Goal: Task Accomplishment & Management: Manage account settings

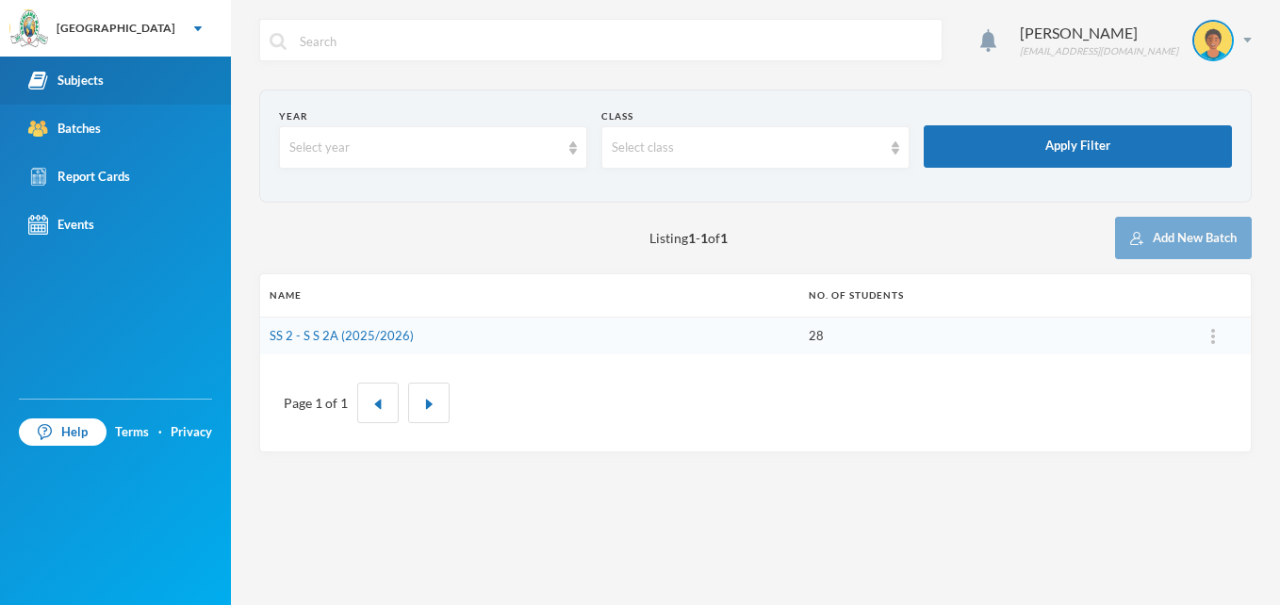
click at [88, 77] on div "Subjects" at bounding box center [65, 81] width 75 height 20
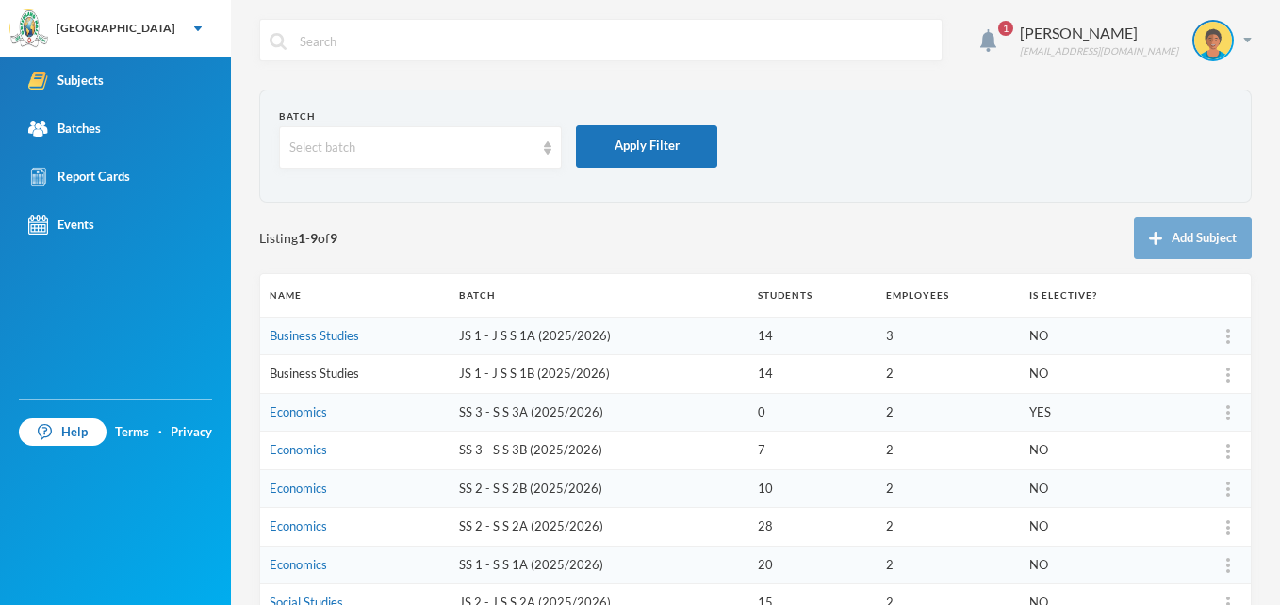
click at [282, 373] on link "Business Studies" at bounding box center [315, 373] width 90 height 15
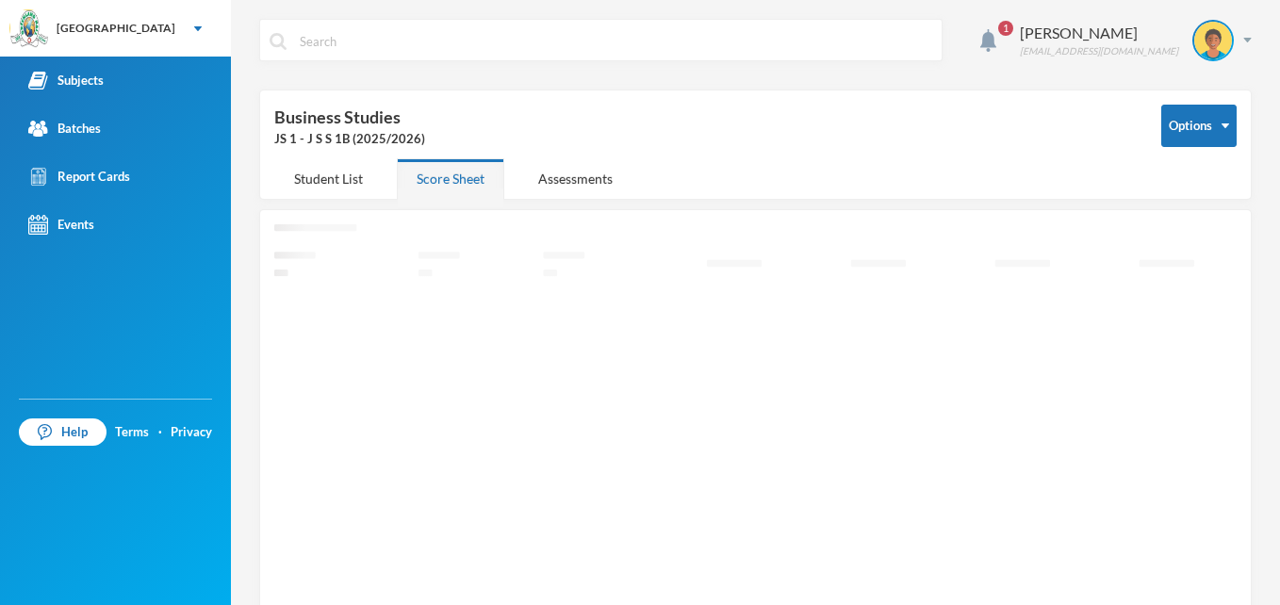
click at [282, 373] on icon "Loading interface..." at bounding box center [755, 430] width 962 height 413
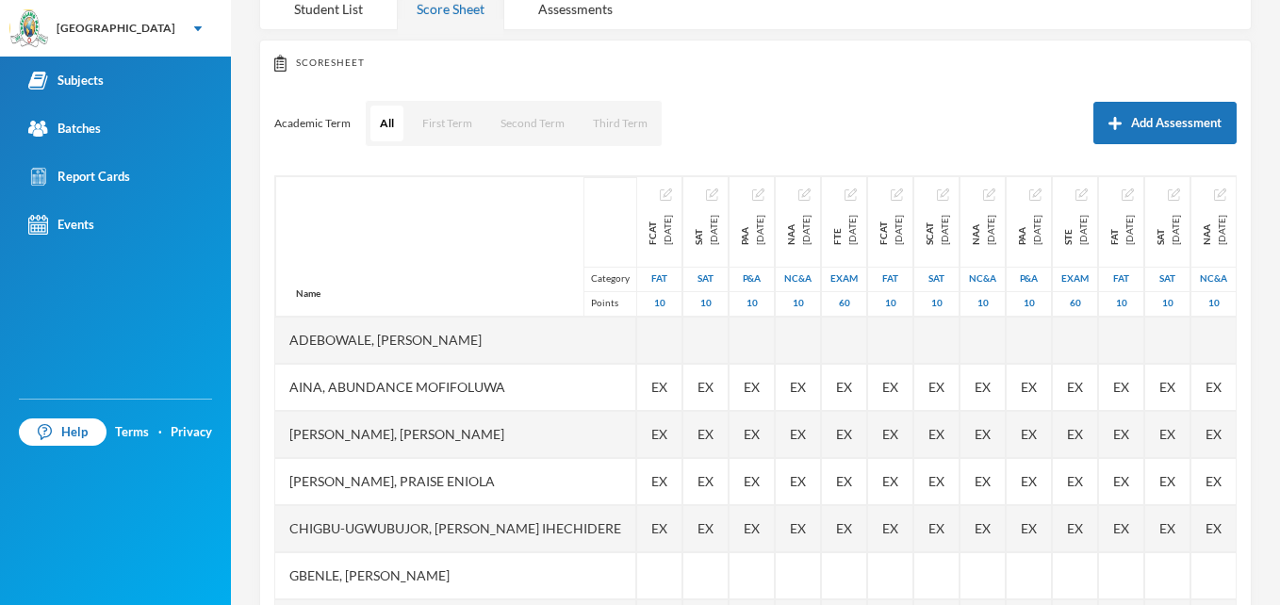
scroll to position [188, 0]
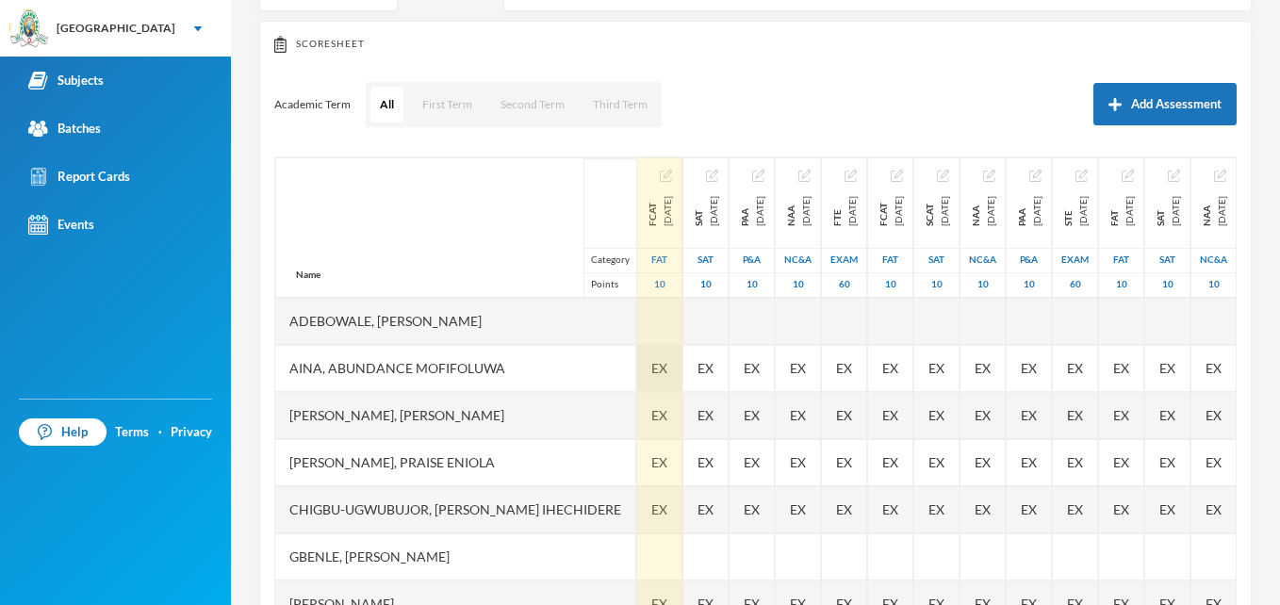
click at [651, 364] on span "EX" at bounding box center [659, 368] width 16 height 20
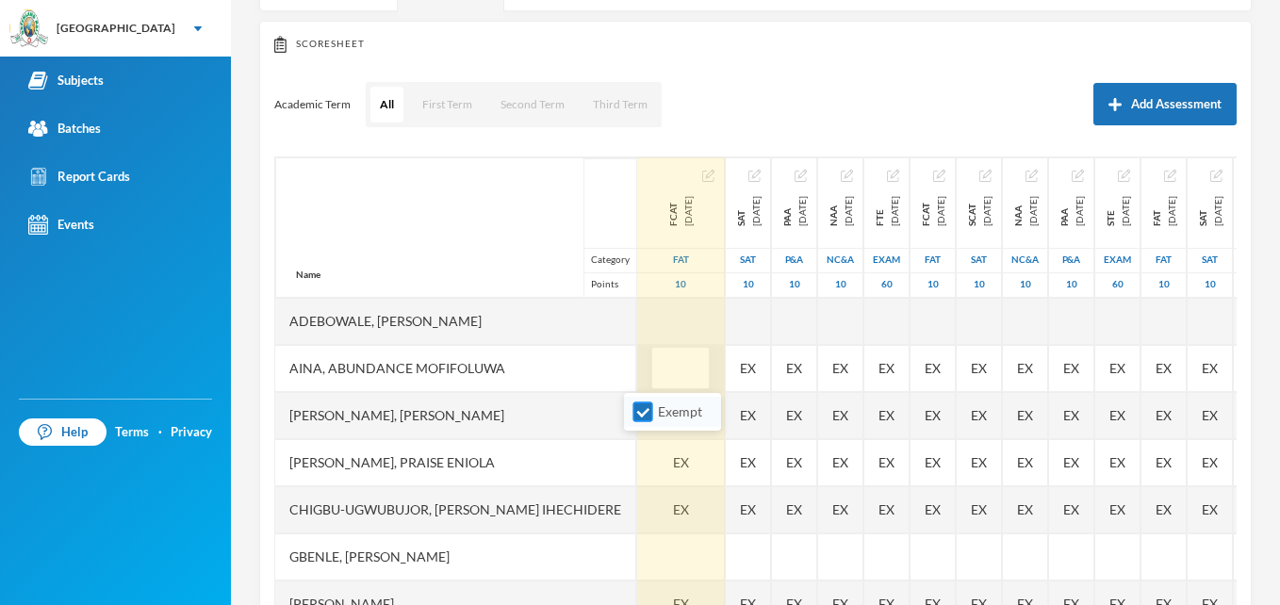
click at [641, 415] on input "Exempt" at bounding box center [643, 412] width 20 height 20
checkbox input "false"
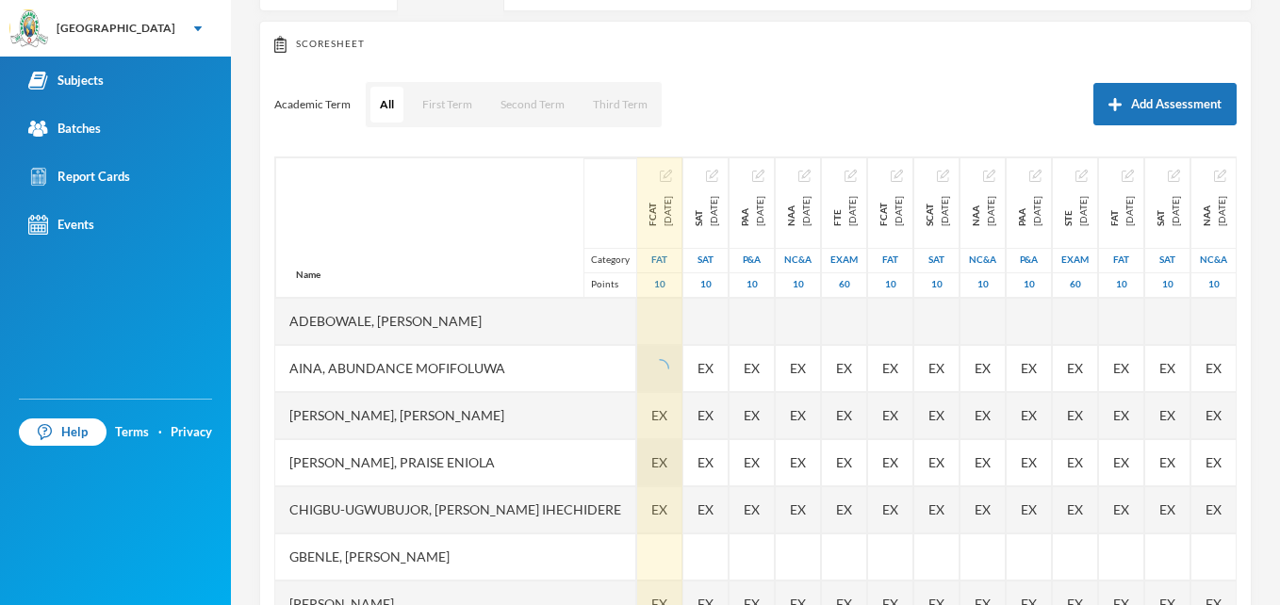
click at [654, 470] on div "EX" at bounding box center [659, 462] width 45 height 47
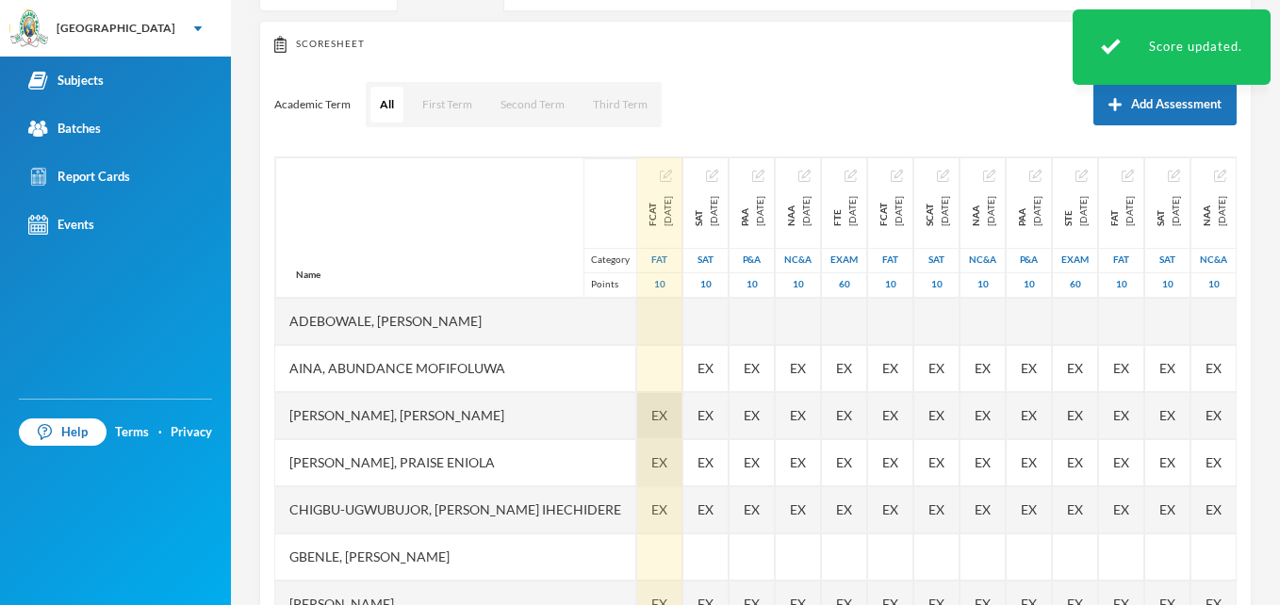
click at [652, 424] on div "EX" at bounding box center [659, 415] width 45 height 47
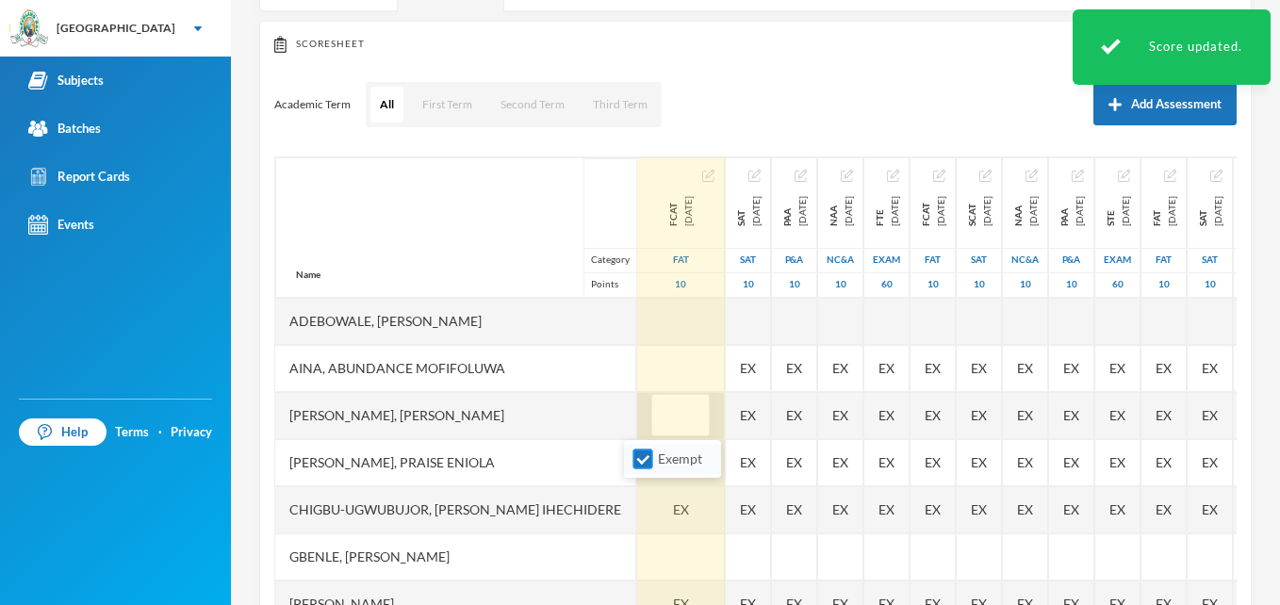
click at [642, 464] on input "Exempt" at bounding box center [643, 460] width 20 height 20
checkbox input "false"
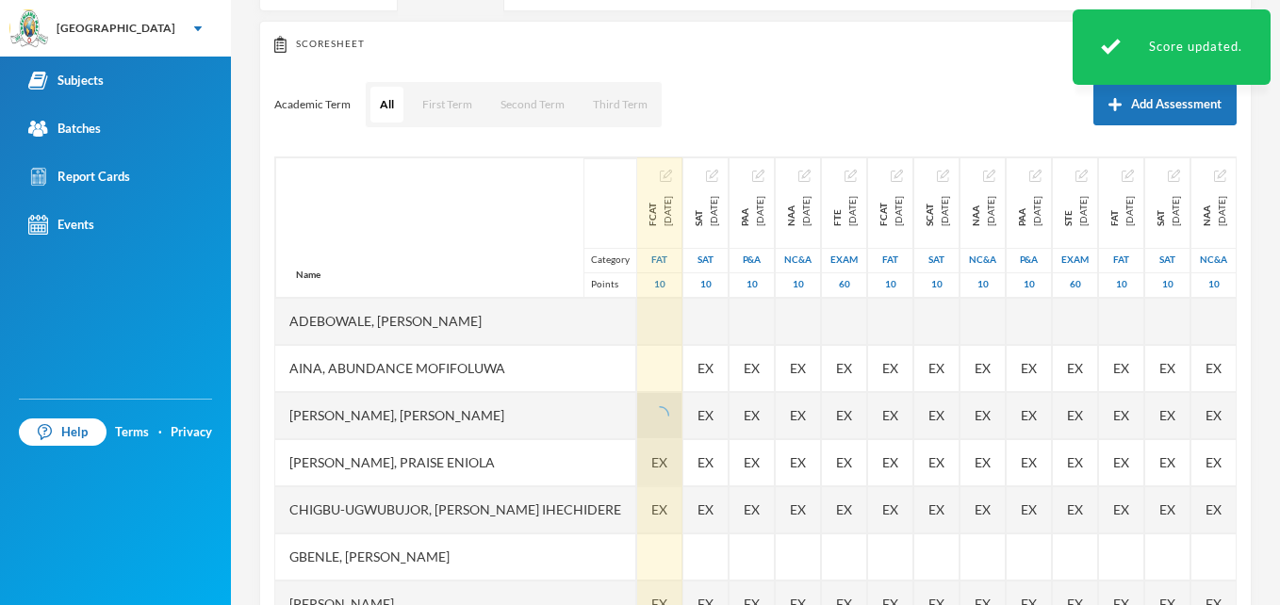
click at [637, 478] on div "EX" at bounding box center [659, 462] width 45 height 47
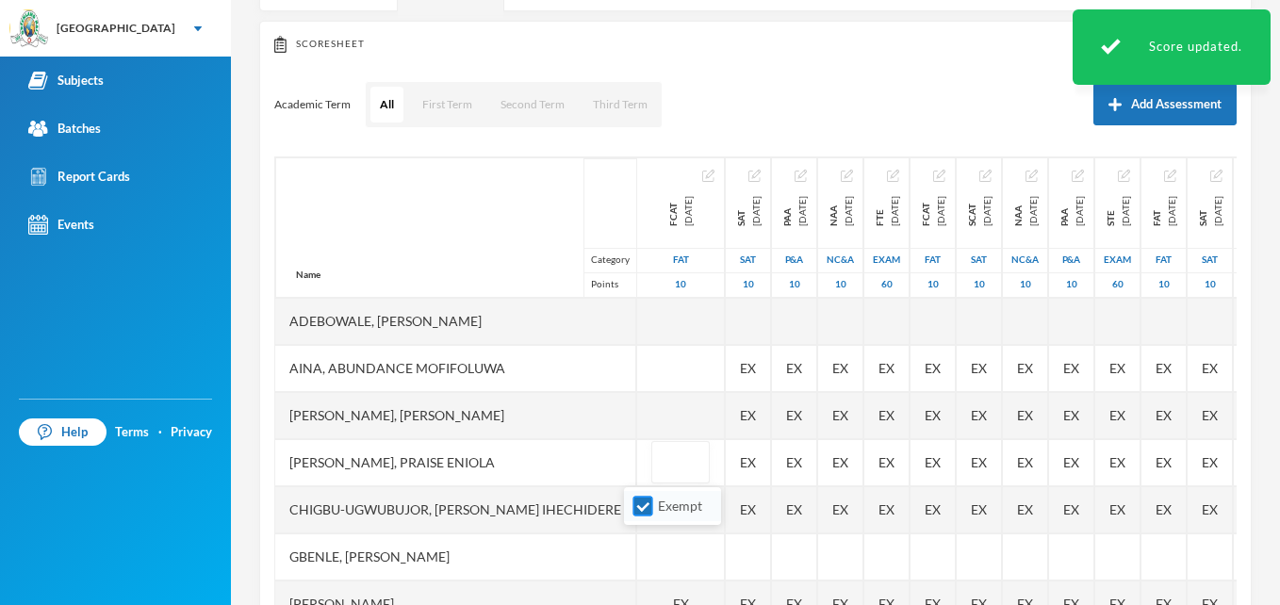
click at [642, 508] on input "Exempt" at bounding box center [643, 507] width 20 height 20
checkbox input "false"
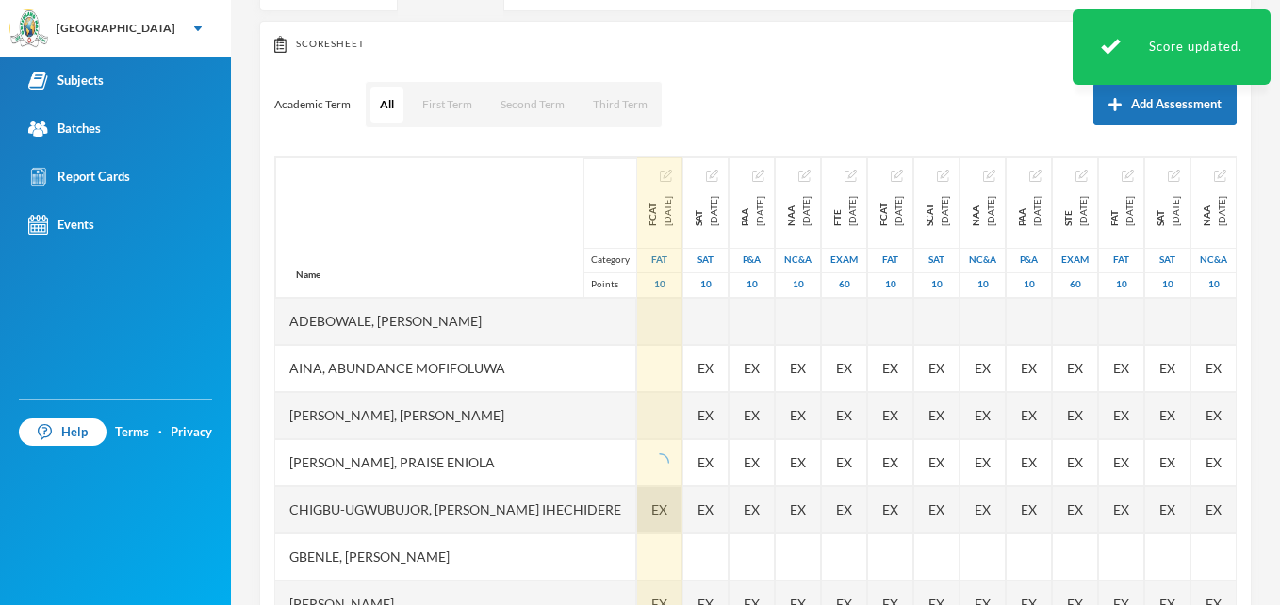
click at [643, 525] on div "EX" at bounding box center [659, 509] width 45 height 47
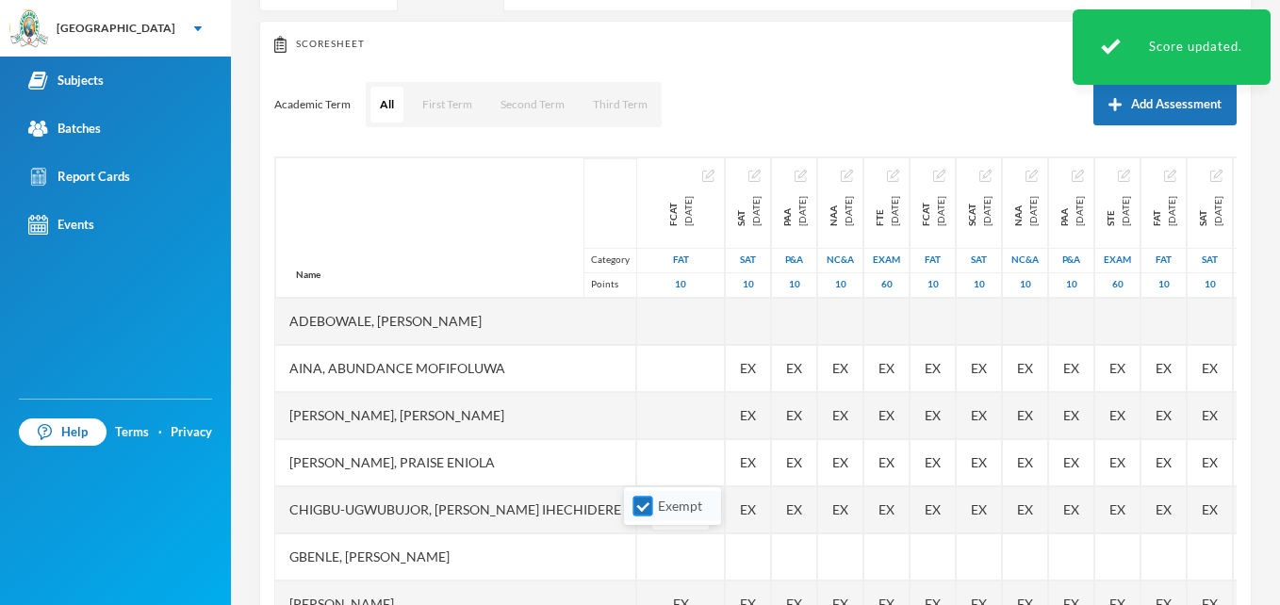
click at [640, 499] on input "Exempt" at bounding box center [643, 507] width 20 height 20
checkbox input "false"
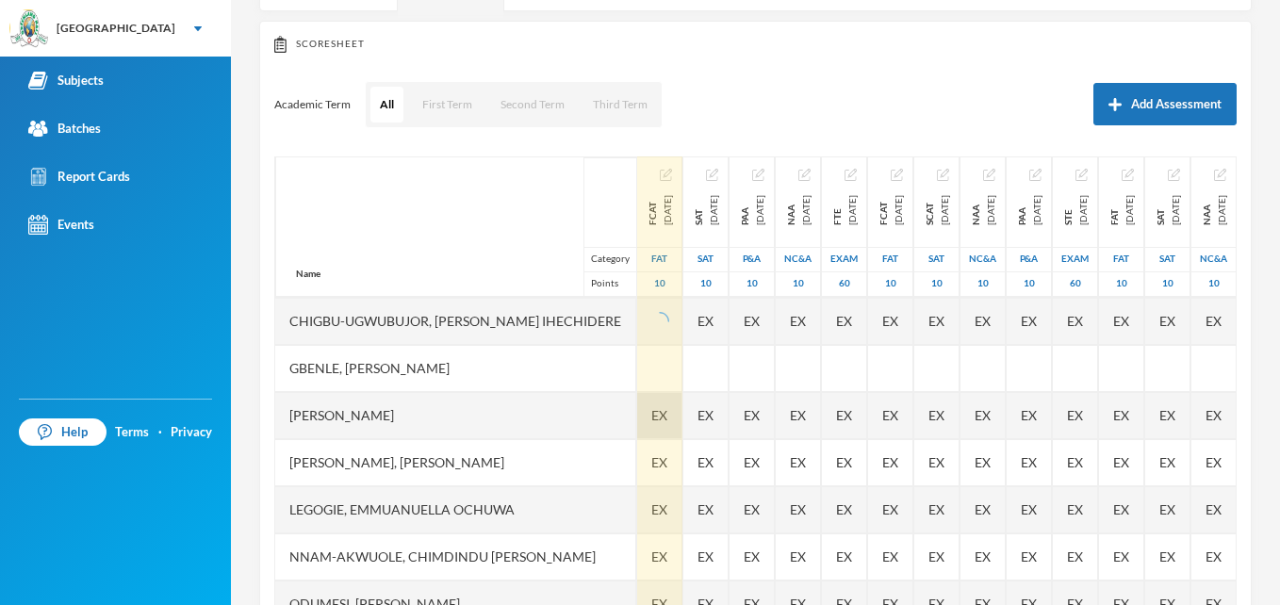
click at [639, 423] on div "EX" at bounding box center [659, 415] width 45 height 47
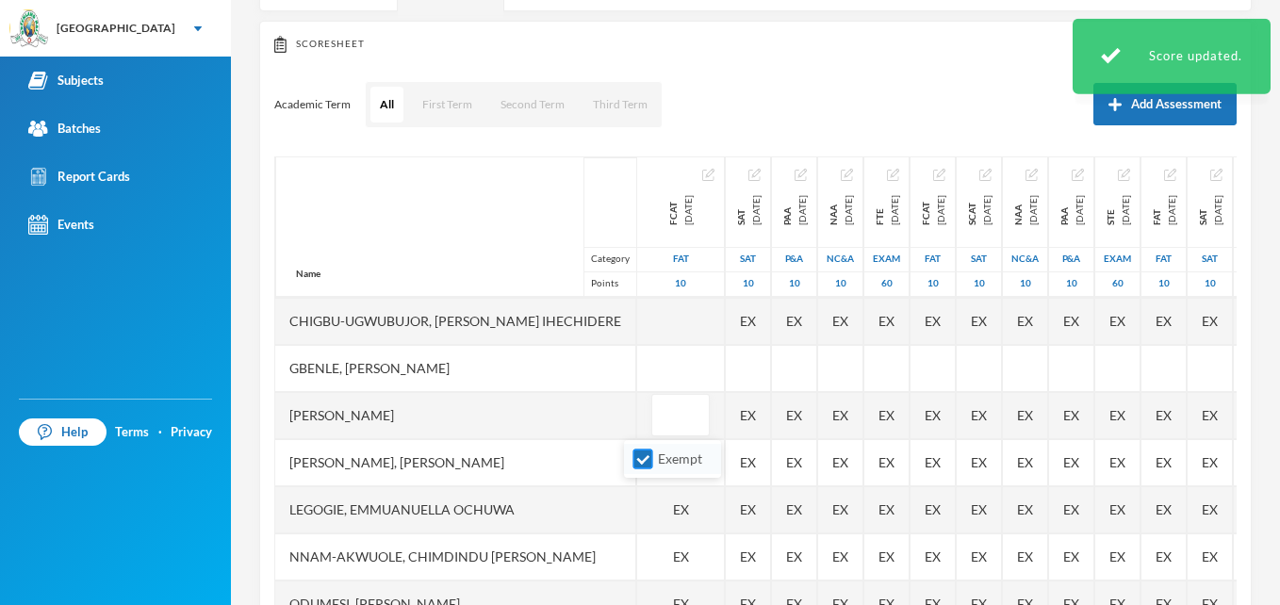
click at [645, 460] on input "Exempt" at bounding box center [643, 460] width 20 height 20
checkbox input "false"
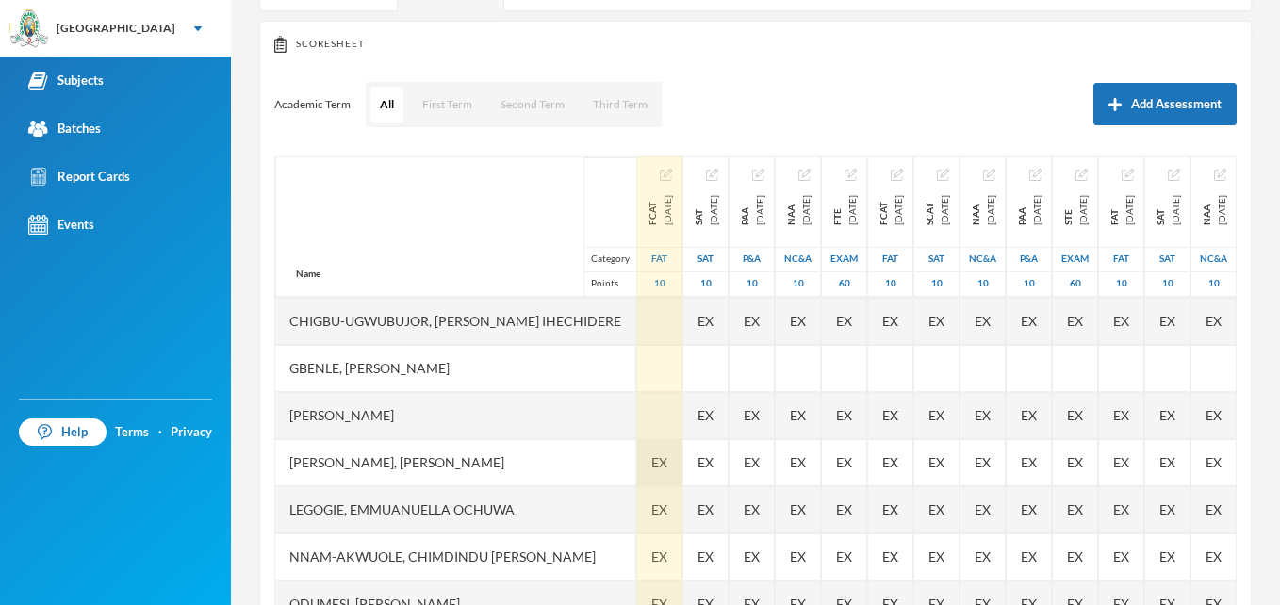
click at [651, 467] on span "EX" at bounding box center [659, 462] width 16 height 20
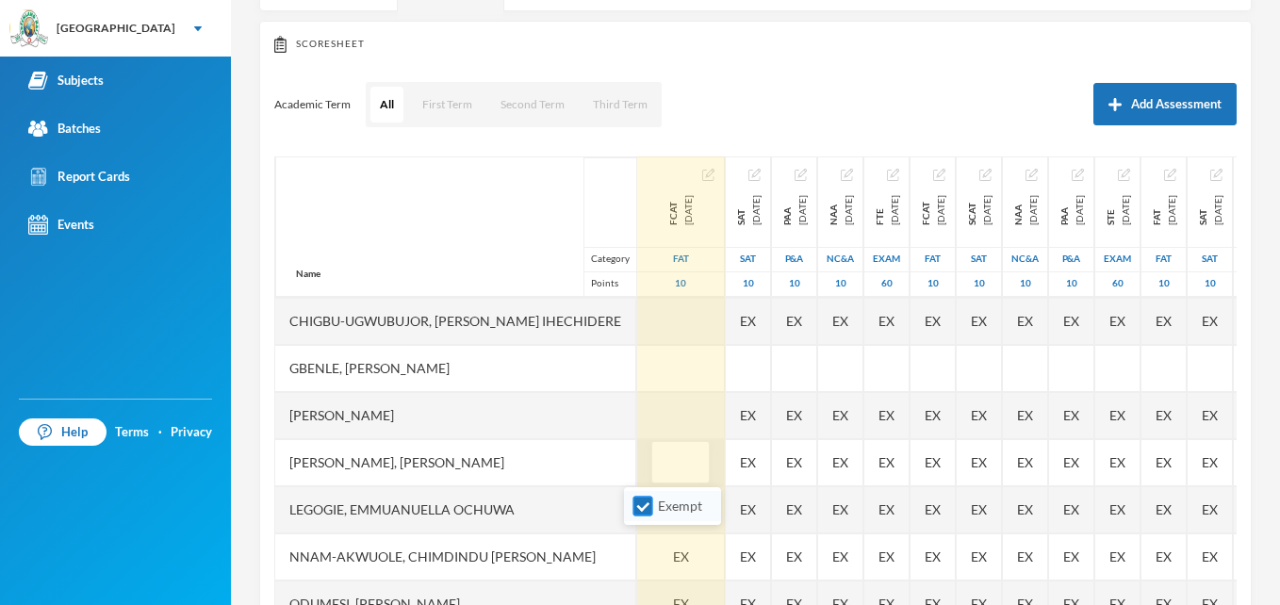
click at [642, 514] on input "Exempt" at bounding box center [643, 507] width 20 height 20
checkbox input "false"
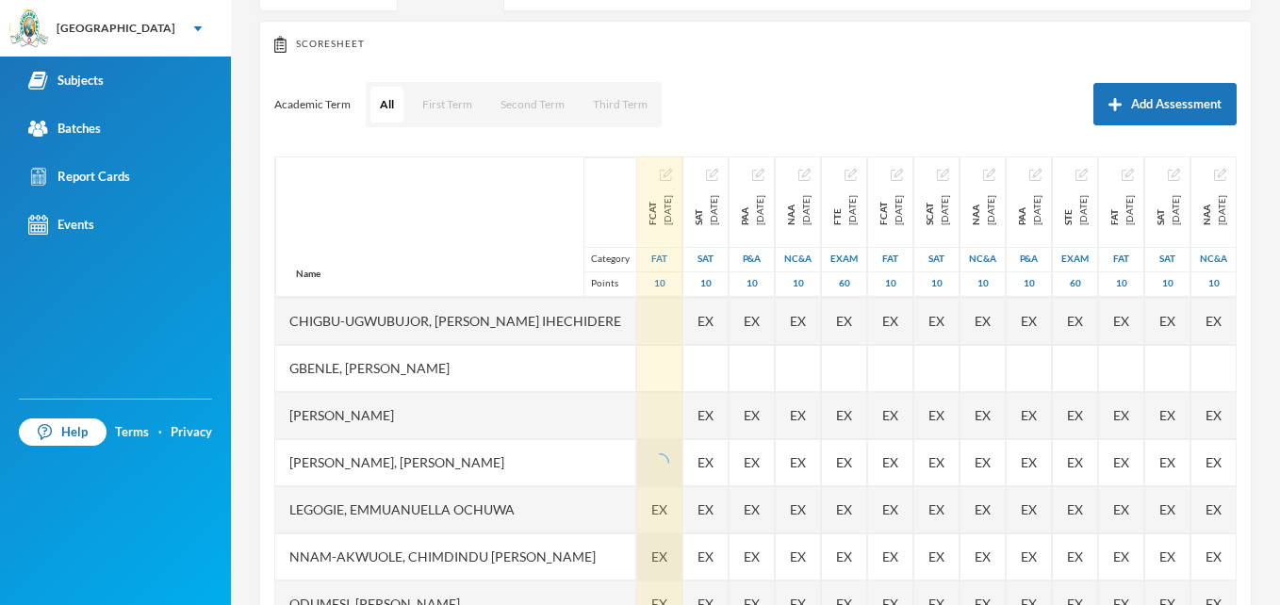
click at [654, 557] on div "EX" at bounding box center [659, 556] width 45 height 47
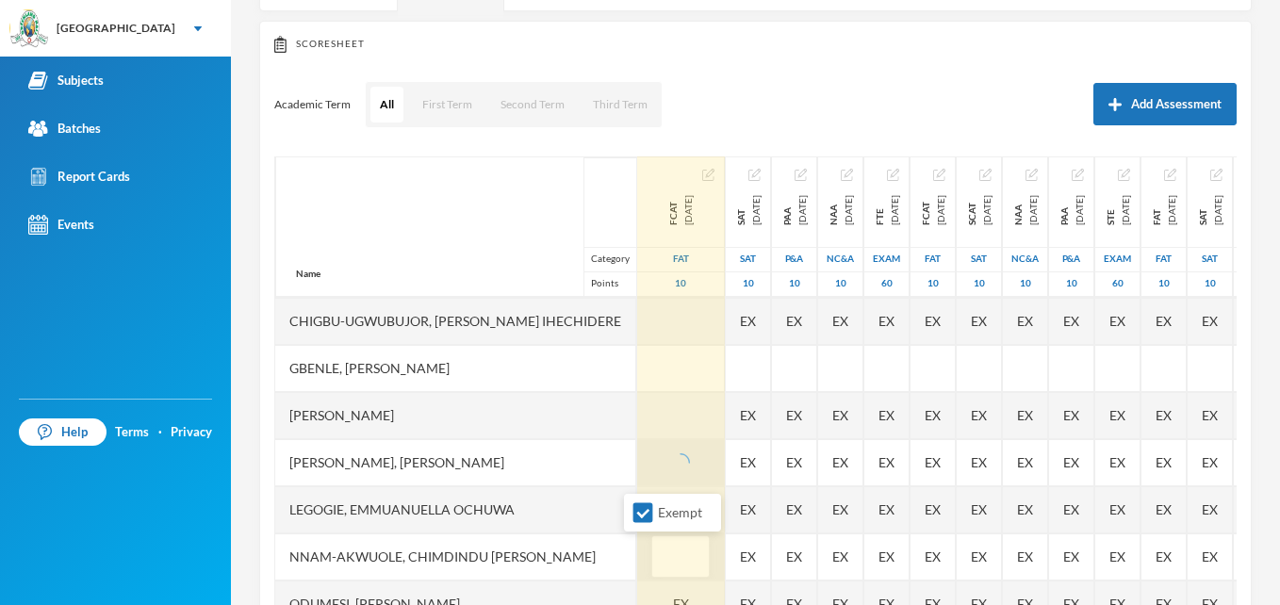
click at [662, 557] on input "text" at bounding box center [681, 557] width 38 height 42
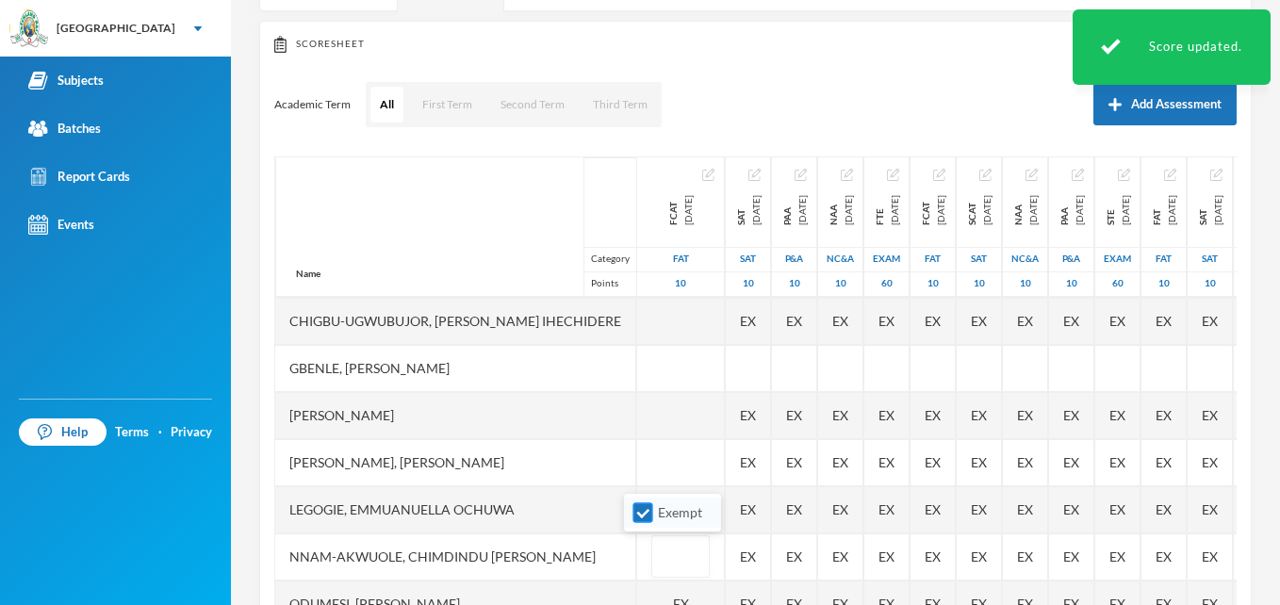
click at [633, 512] on input "Exempt" at bounding box center [643, 513] width 20 height 20
checkbox input "false"
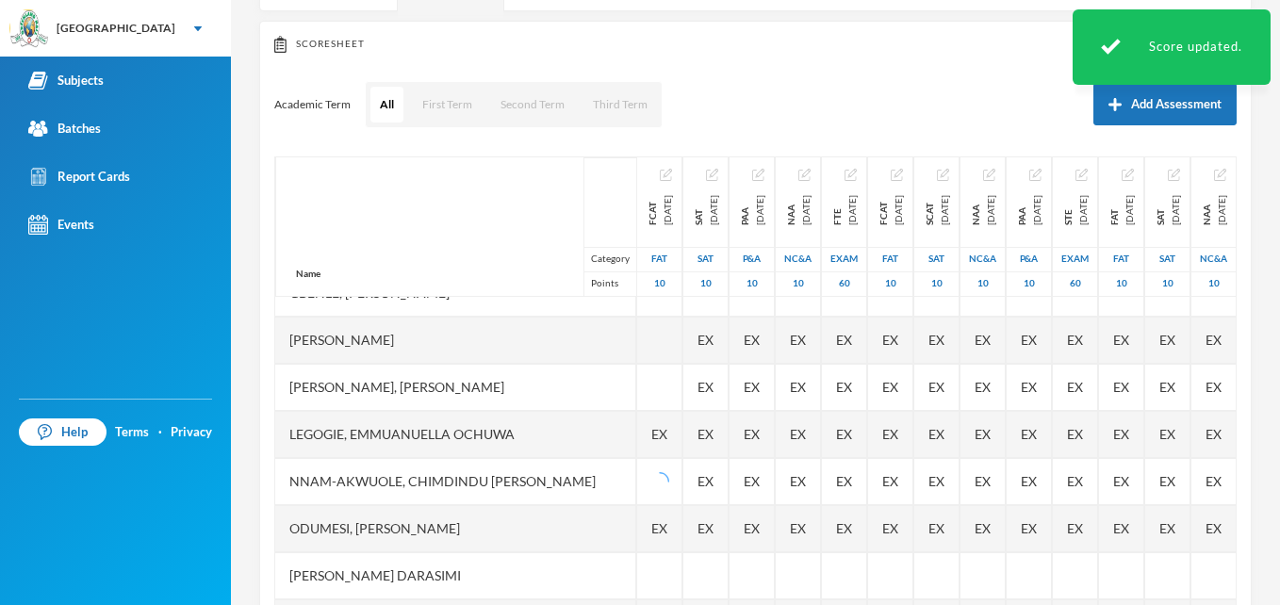
scroll to position [302, 0]
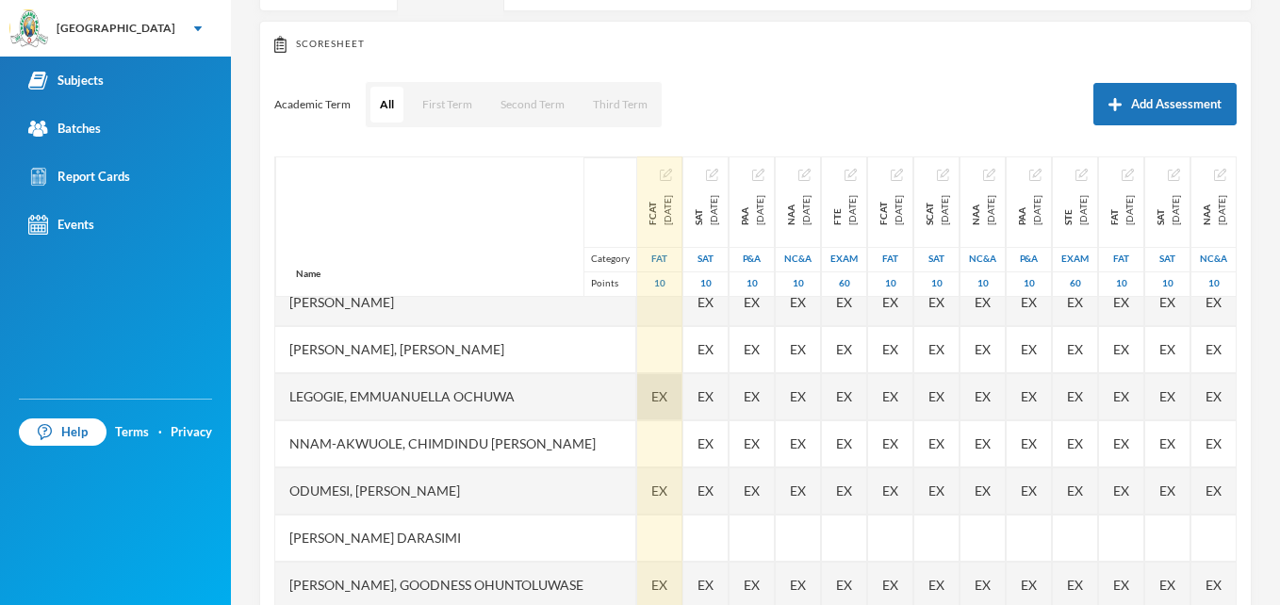
click at [651, 393] on span "EX" at bounding box center [659, 396] width 16 height 20
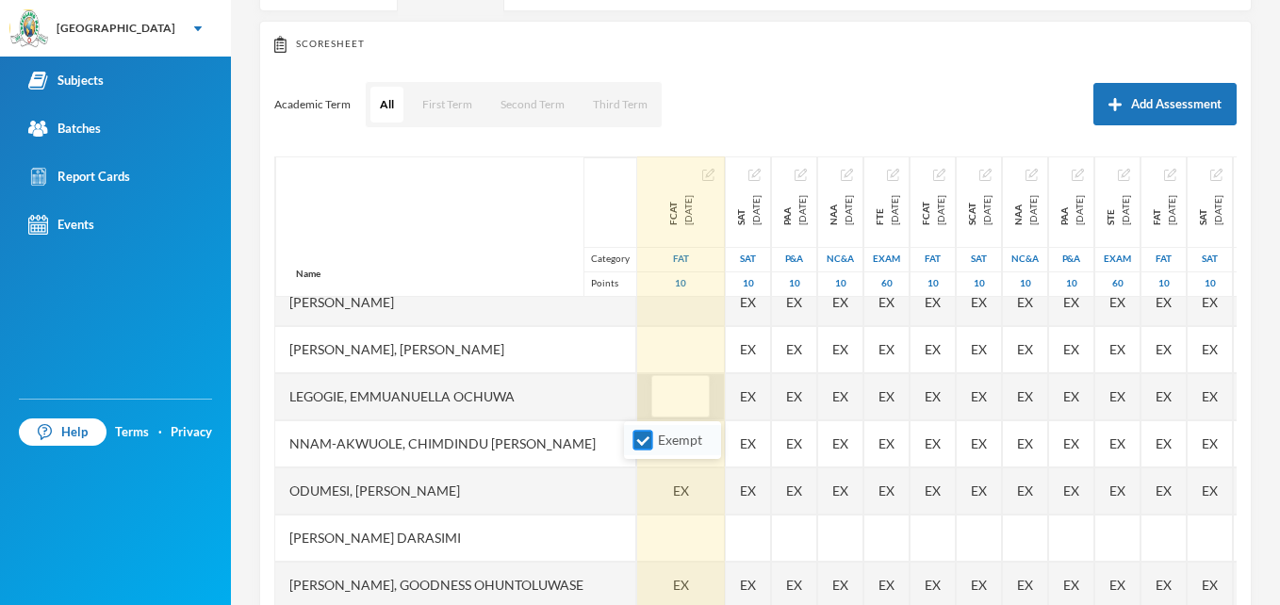
click at [645, 437] on input "Exempt" at bounding box center [643, 441] width 20 height 20
checkbox input "false"
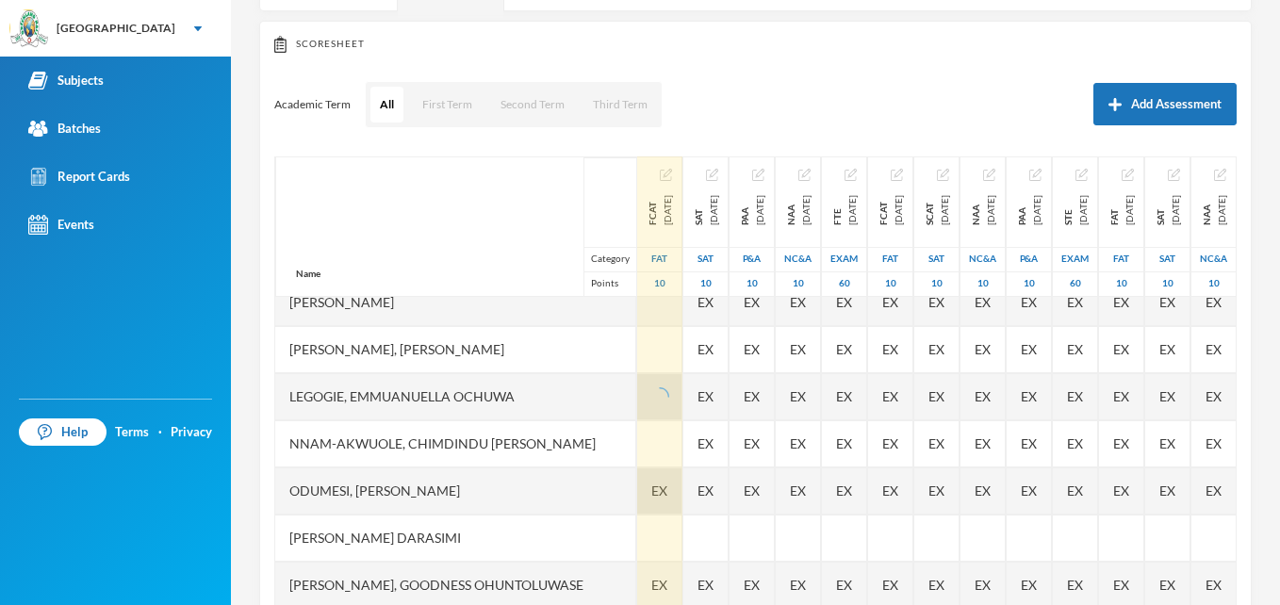
click at [656, 495] on div "EX" at bounding box center [659, 490] width 45 height 47
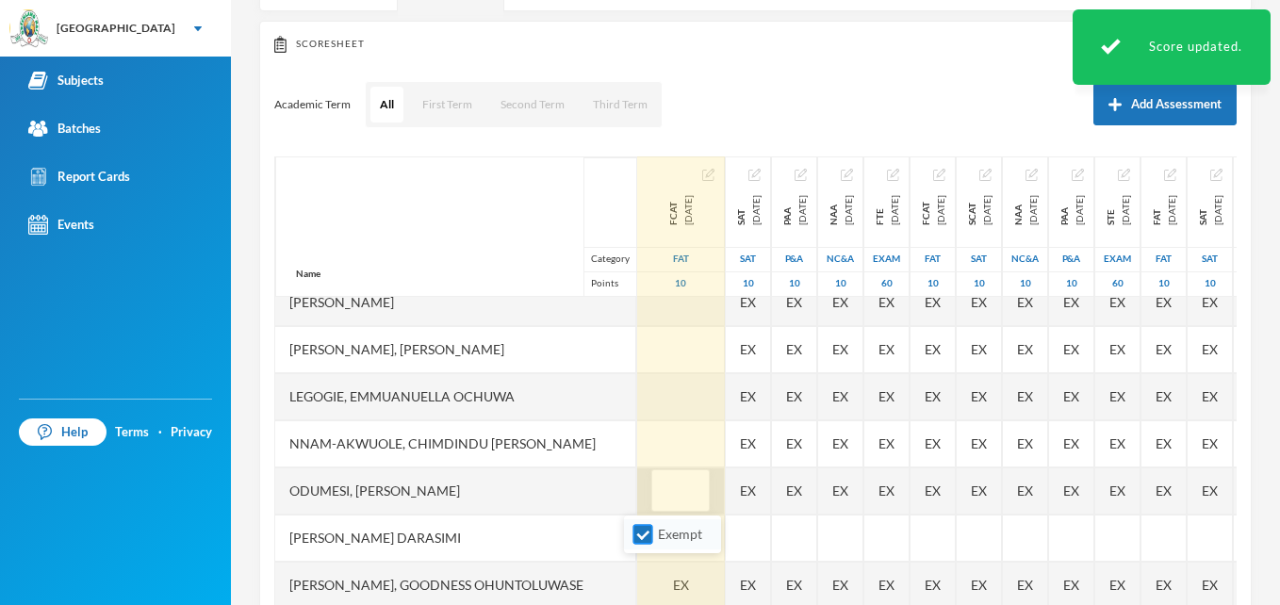
click at [641, 538] on input "Exempt" at bounding box center [643, 535] width 20 height 20
checkbox input "false"
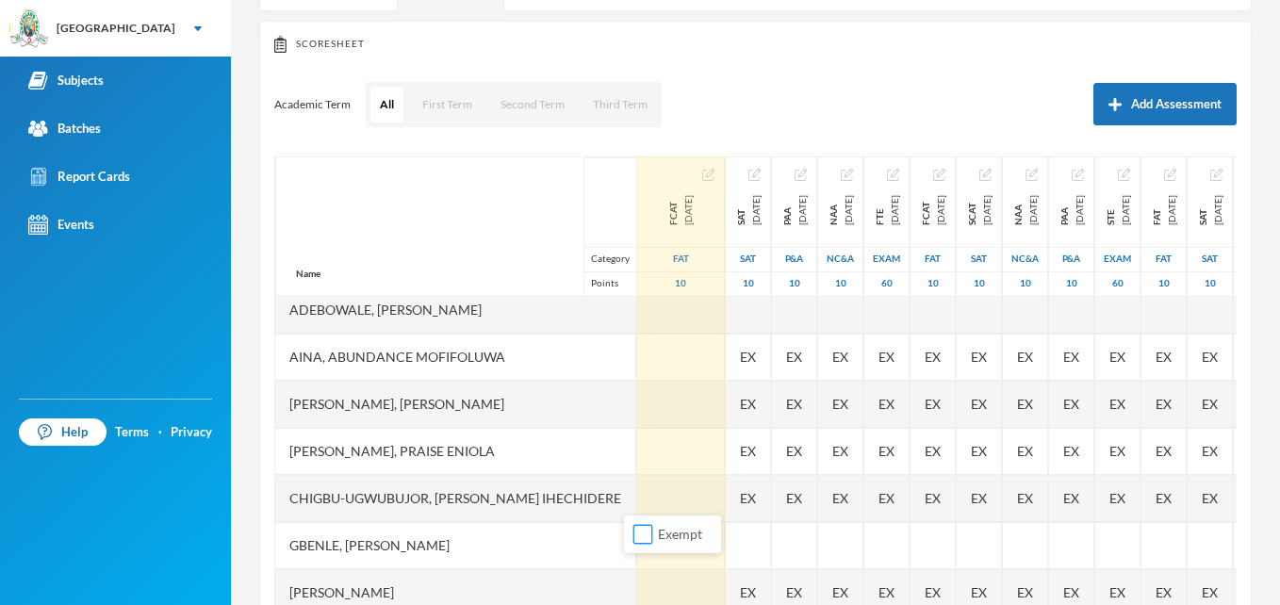
scroll to position [0, 0]
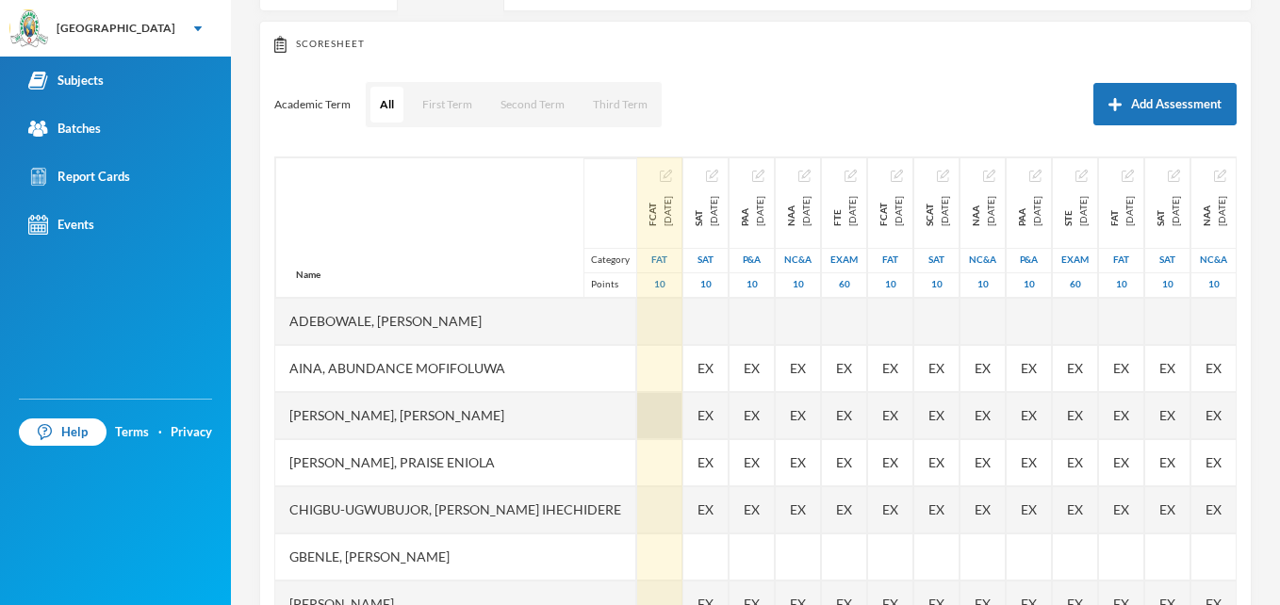
click at [640, 420] on div at bounding box center [659, 415] width 45 height 47
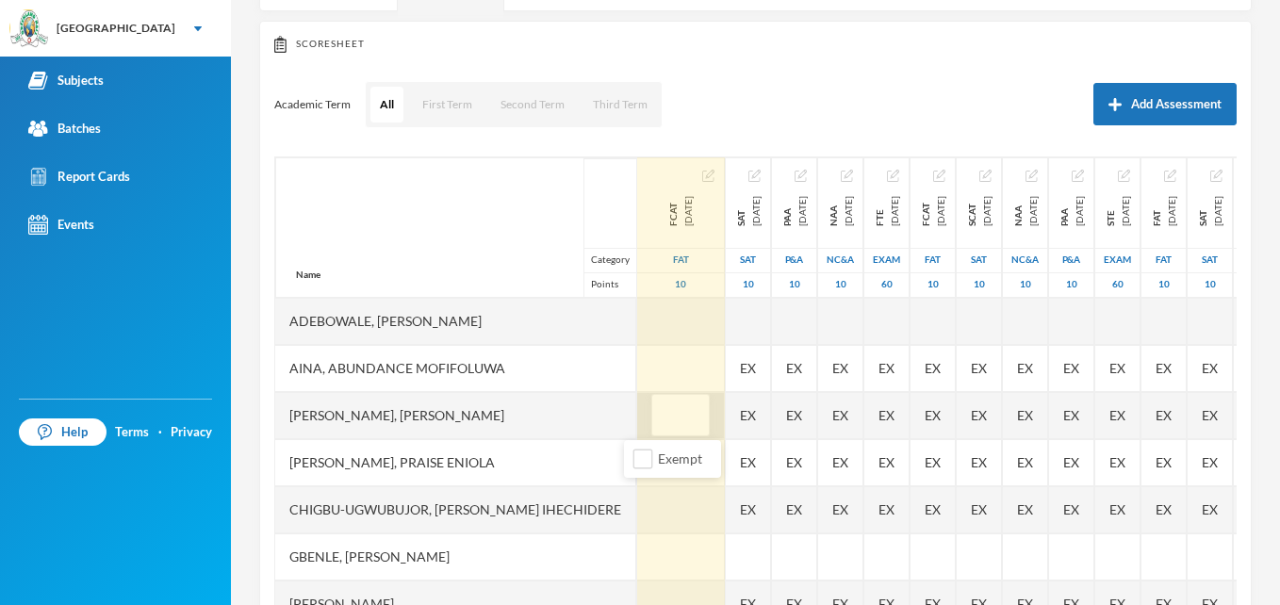
type input "7"
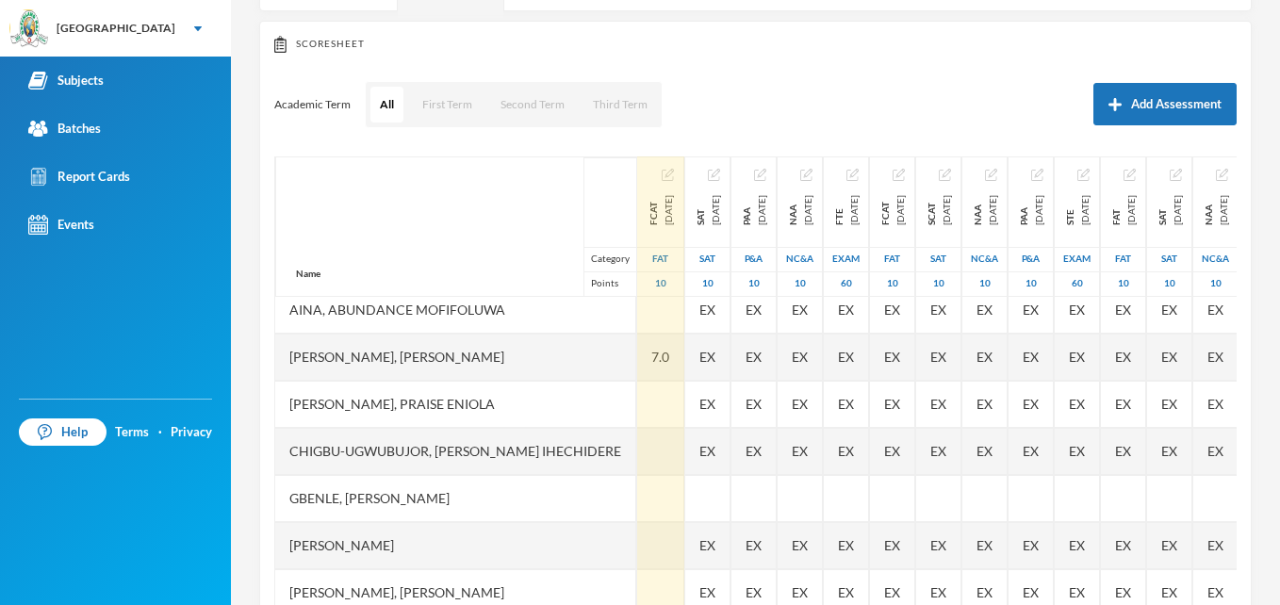
scroll to position [75, 0]
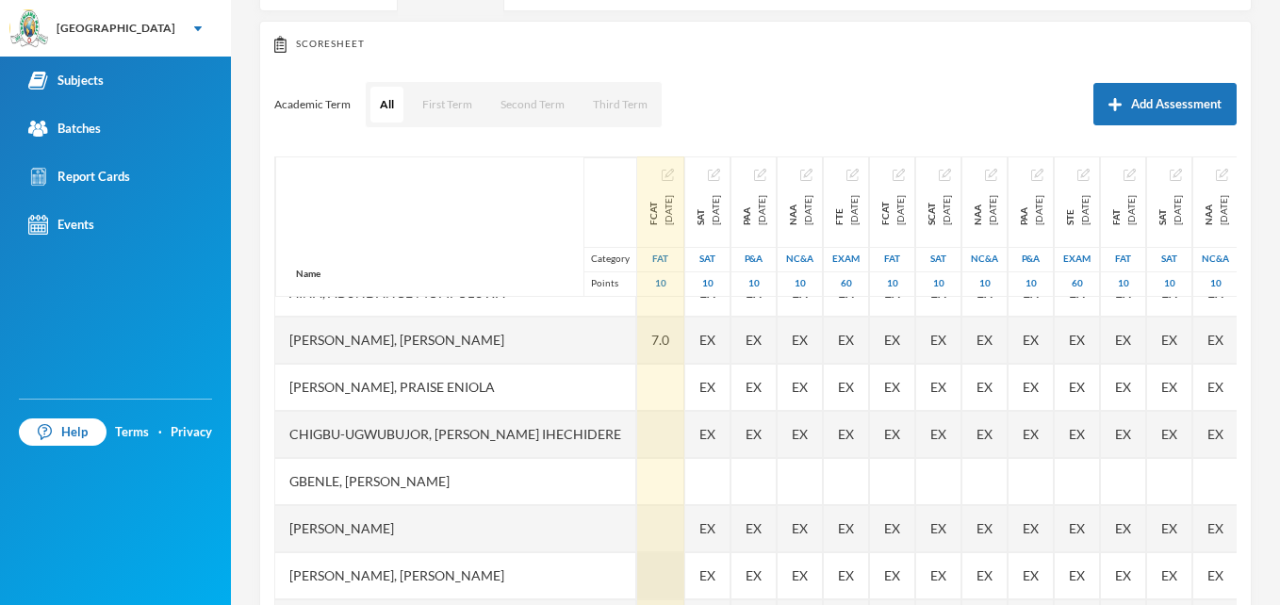
click at [637, 575] on div at bounding box center [660, 575] width 47 height 47
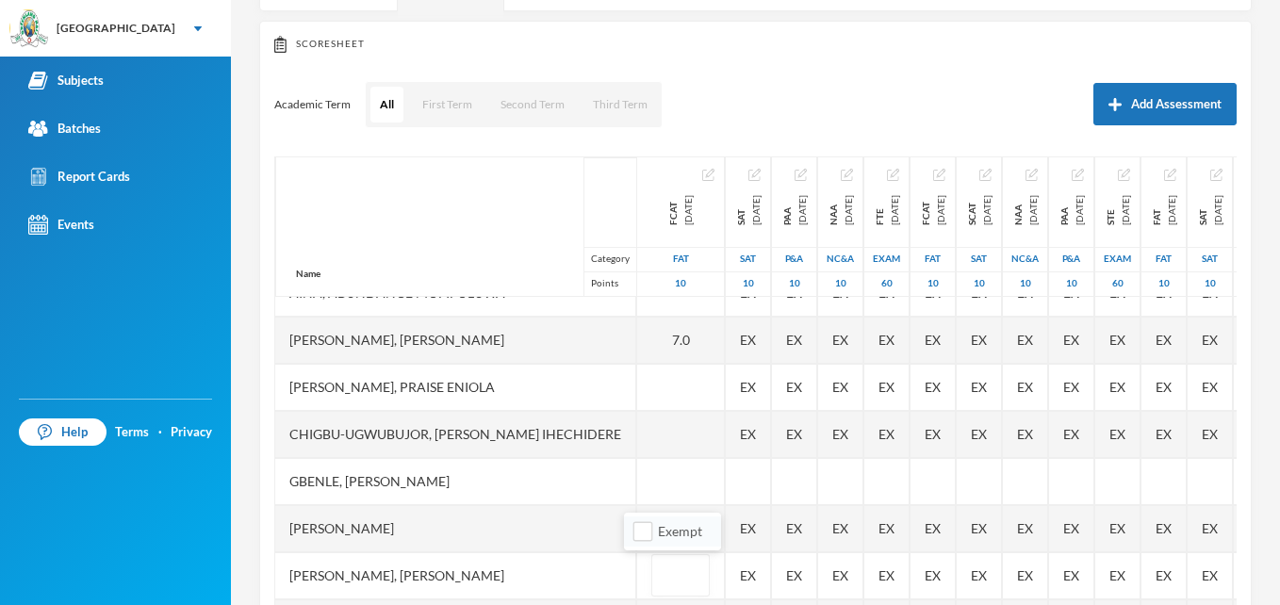
type input "9"
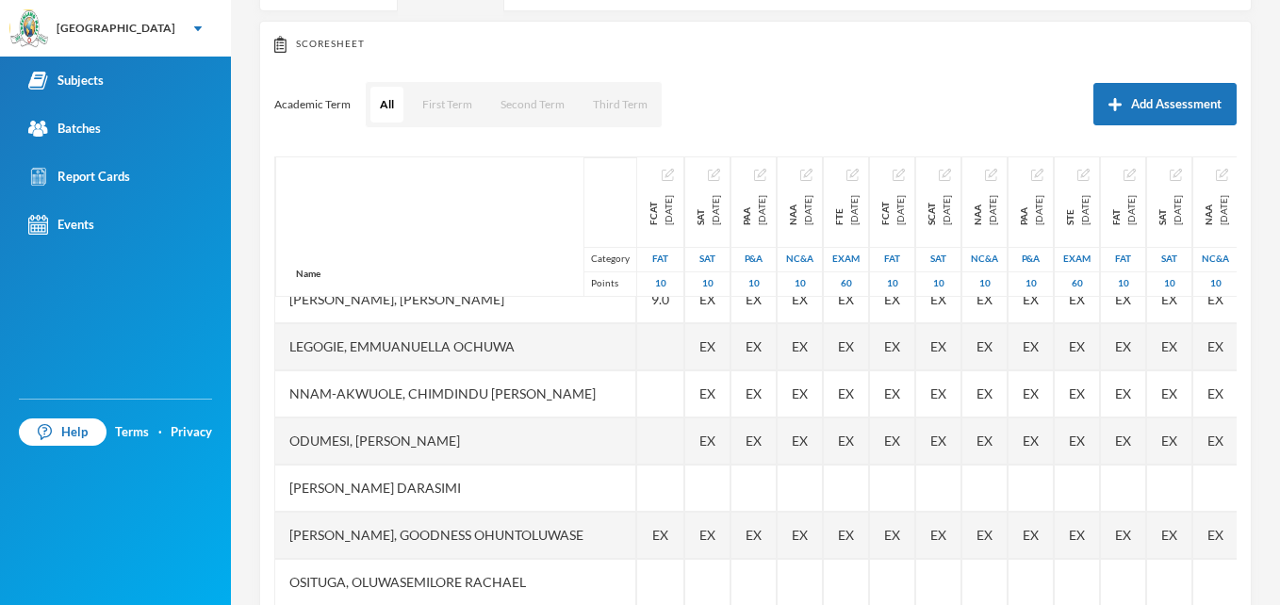
scroll to position [389, 0]
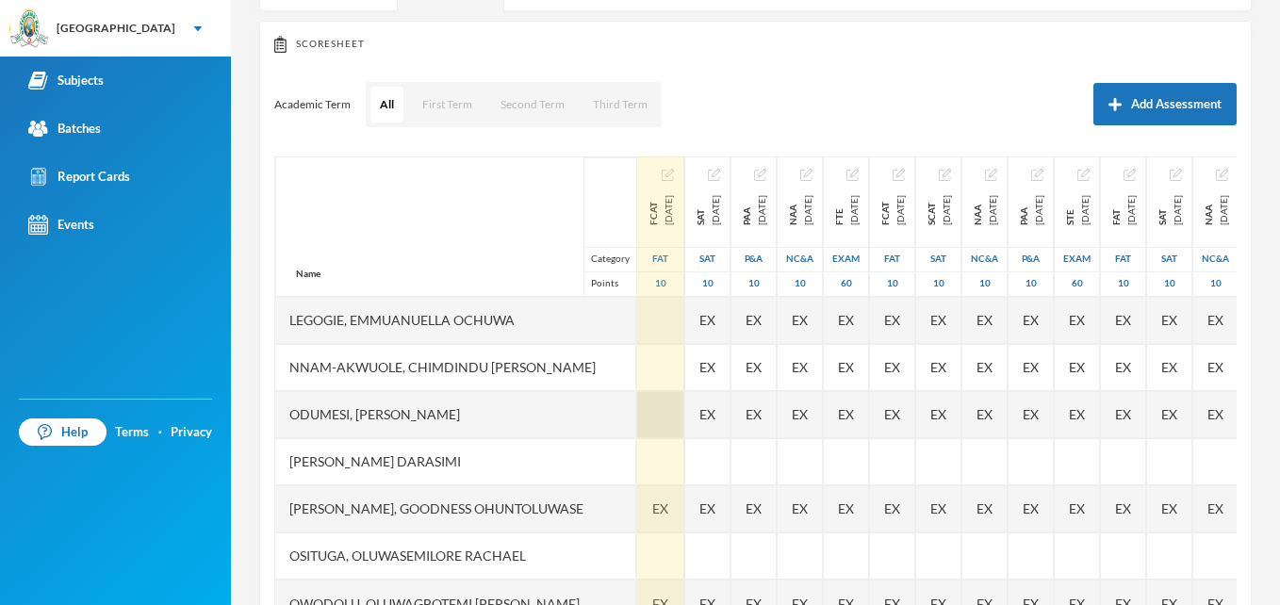
click at [639, 399] on div at bounding box center [660, 414] width 47 height 47
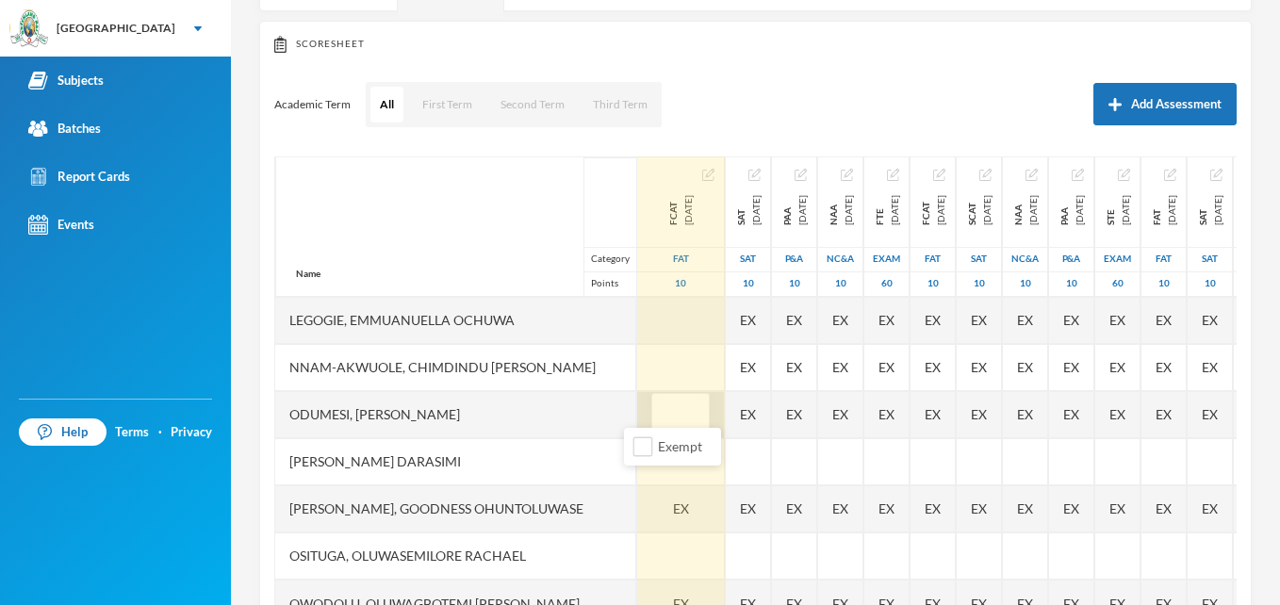
type input "7"
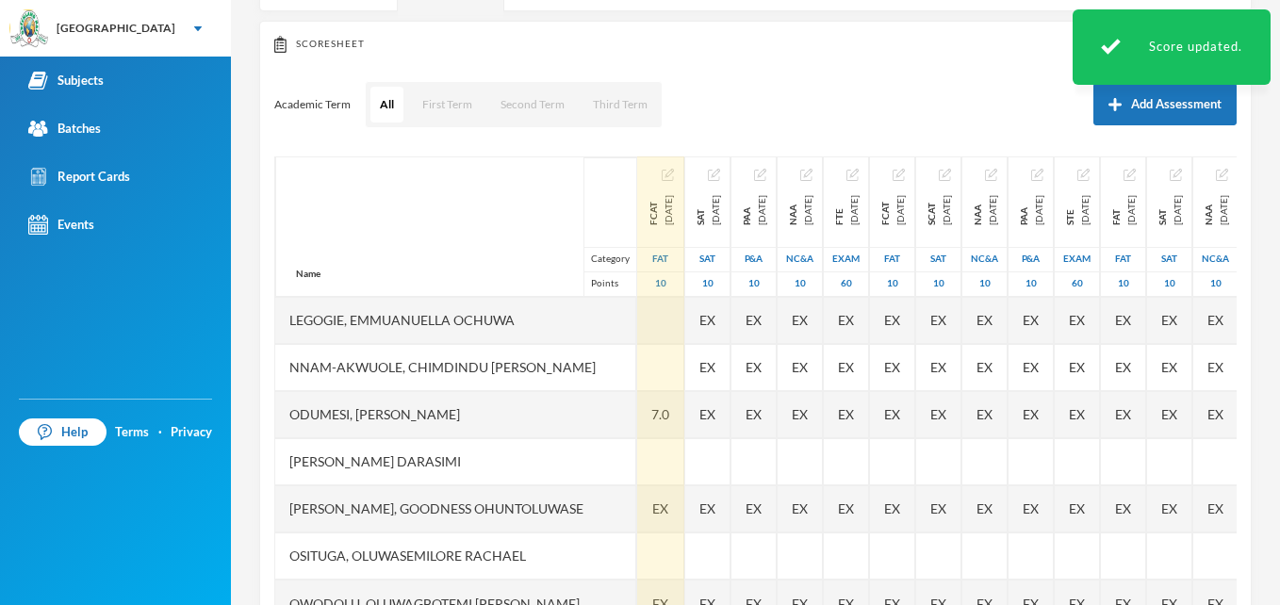
click at [639, 399] on div "7.0" at bounding box center [660, 414] width 47 height 47
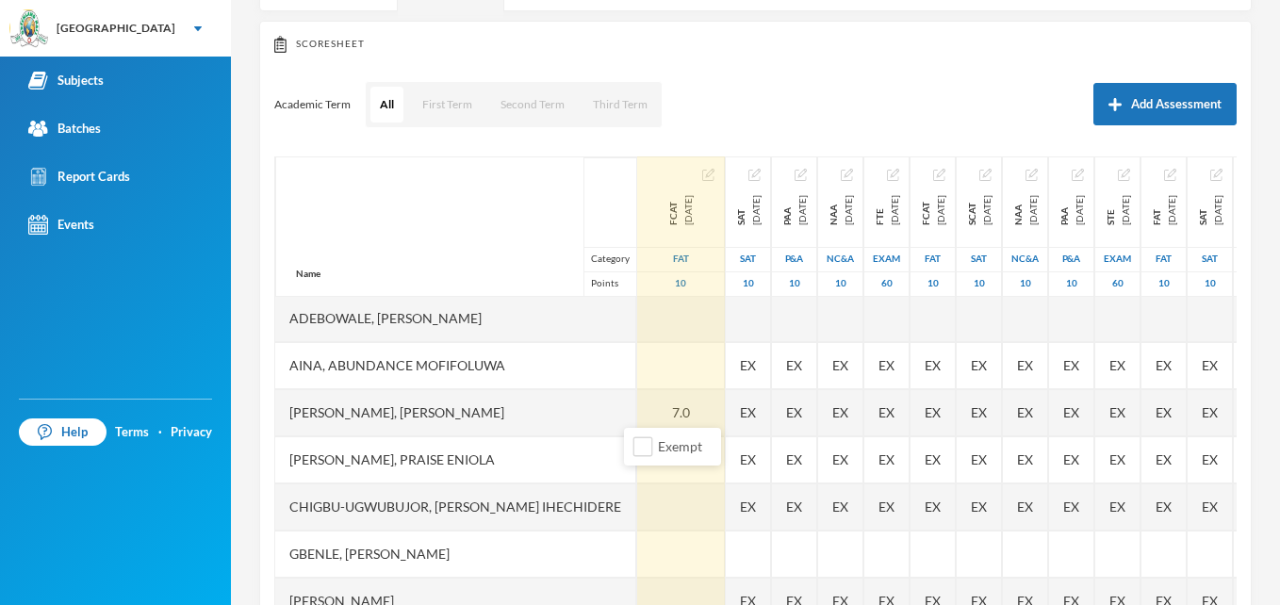
scroll to position [0, 0]
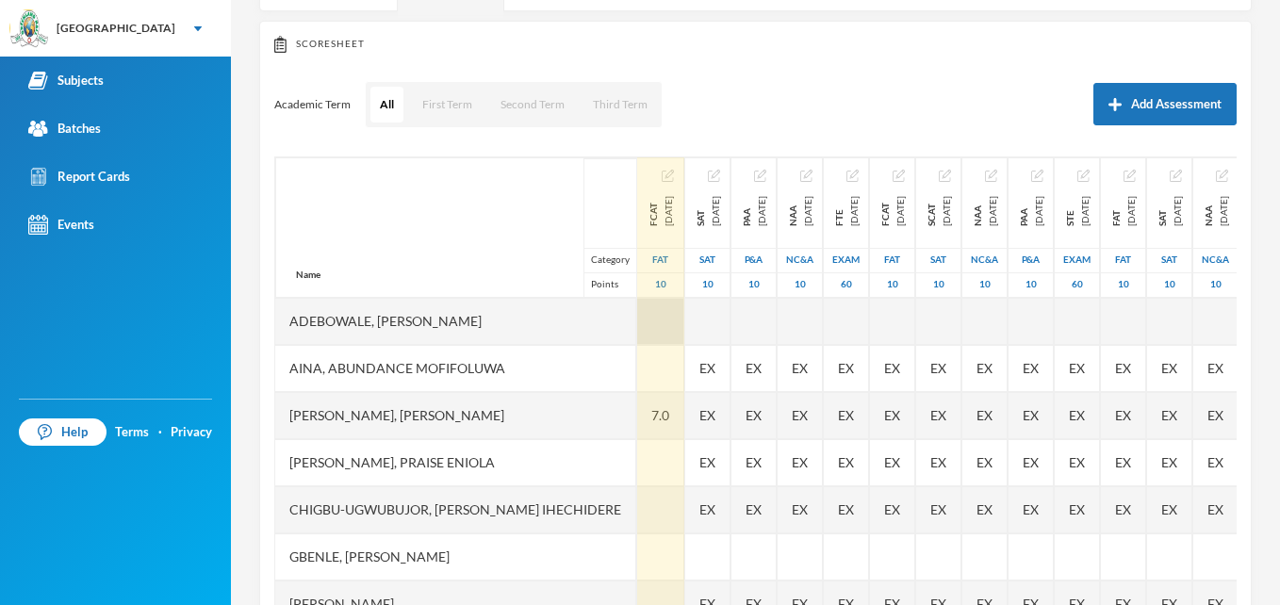
click at [652, 321] on div at bounding box center [660, 321] width 47 height 47
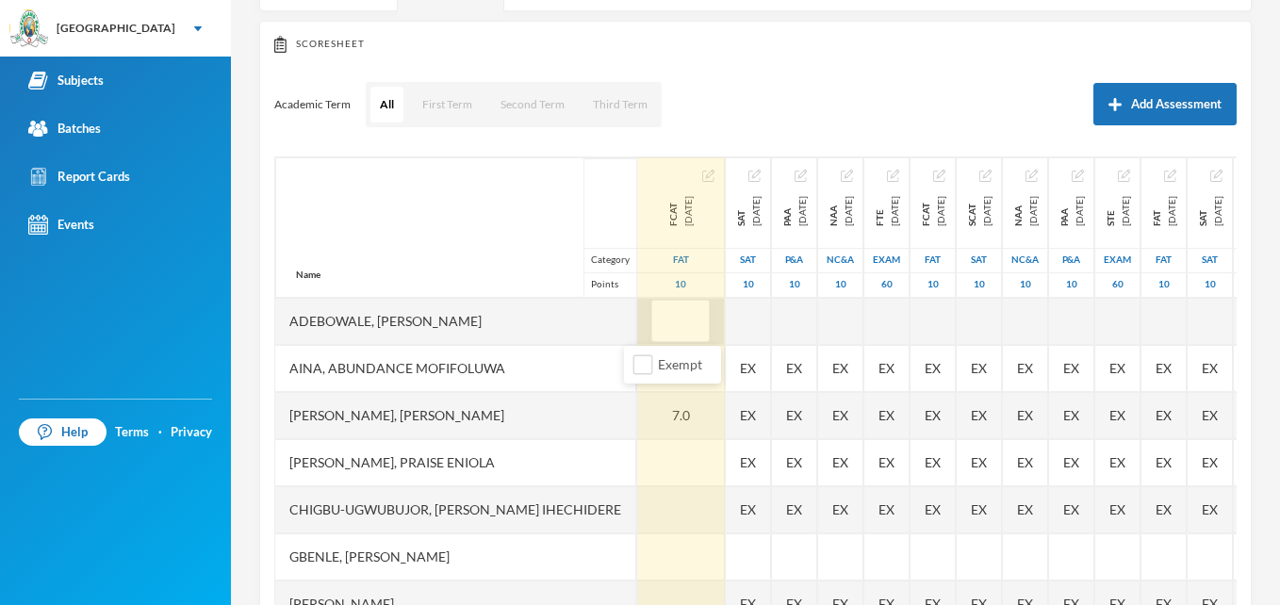
type input "8"
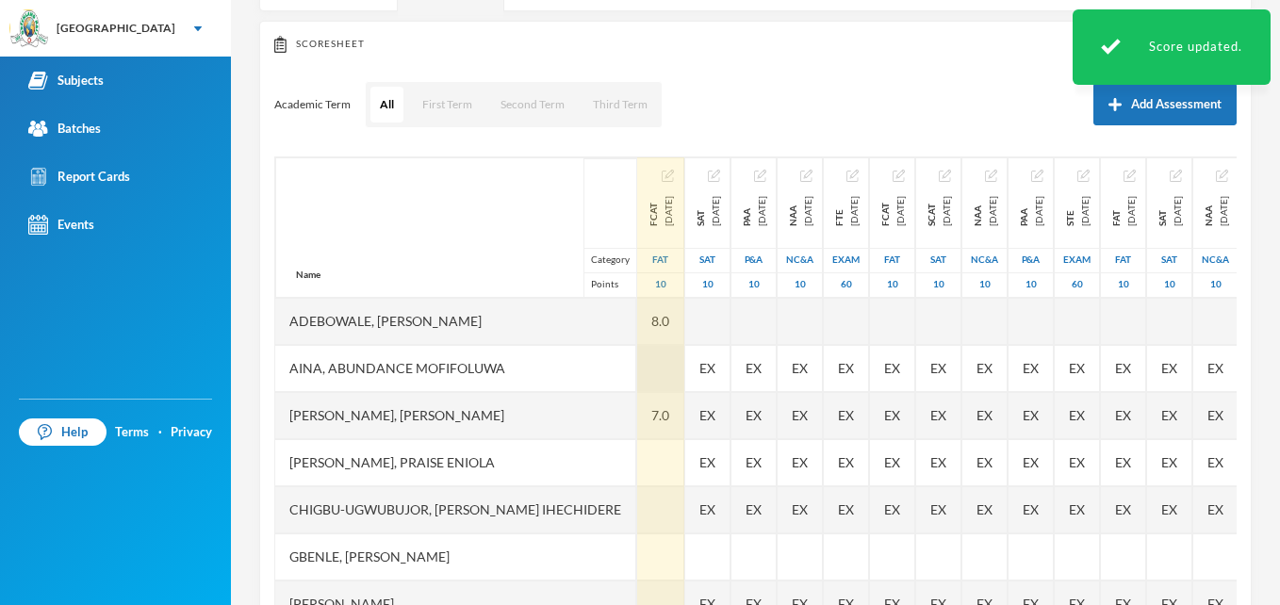
click at [637, 370] on div at bounding box center [660, 368] width 47 height 47
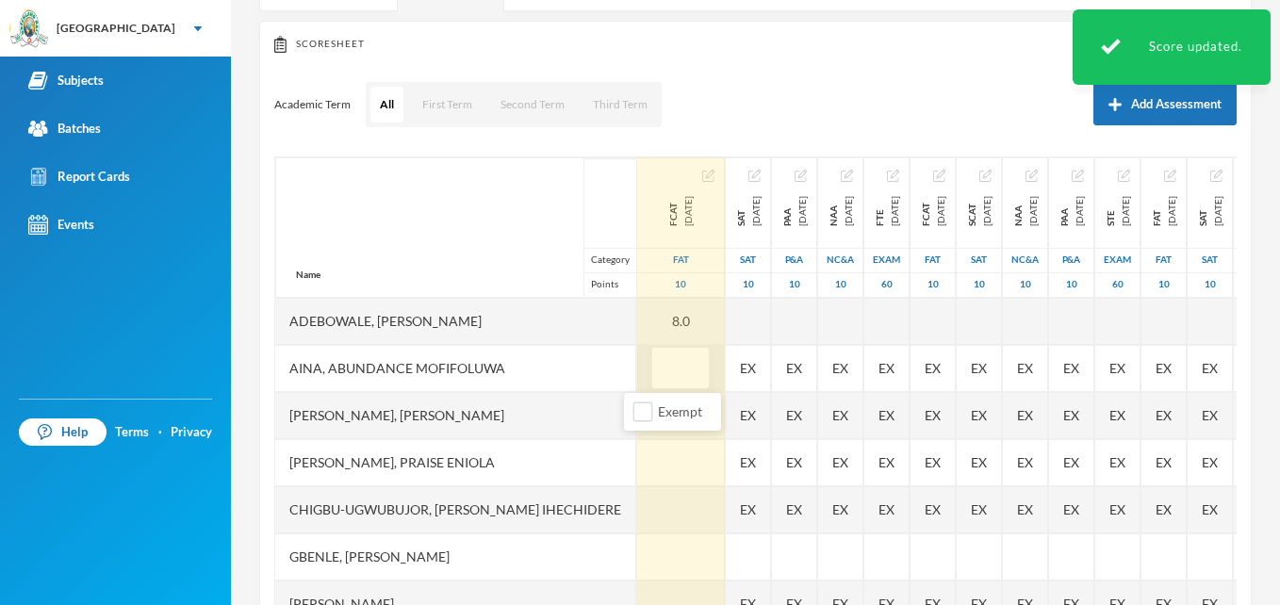
type input "6"
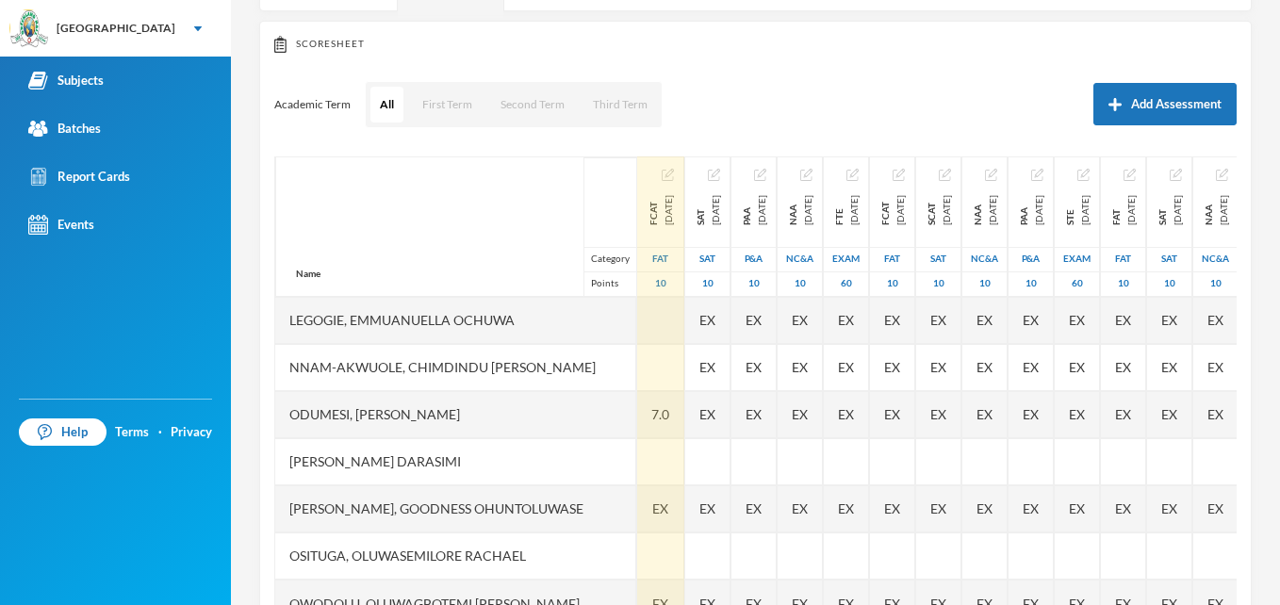
scroll to position [392, 0]
click at [640, 544] on div at bounding box center [660, 555] width 47 height 47
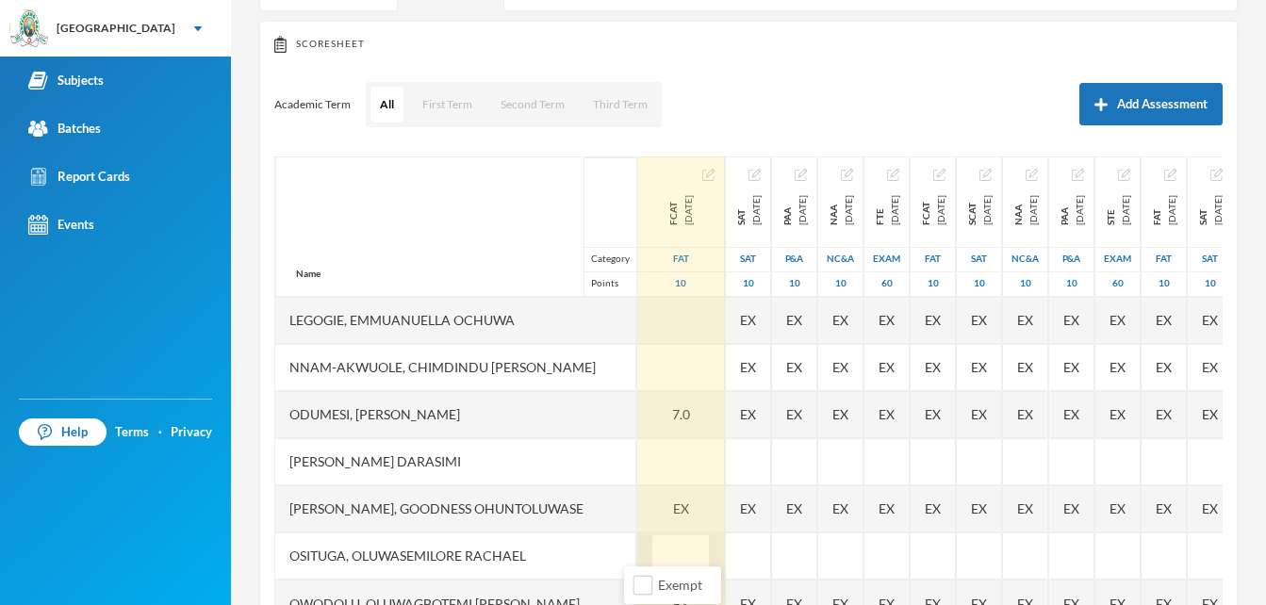
type input "9"
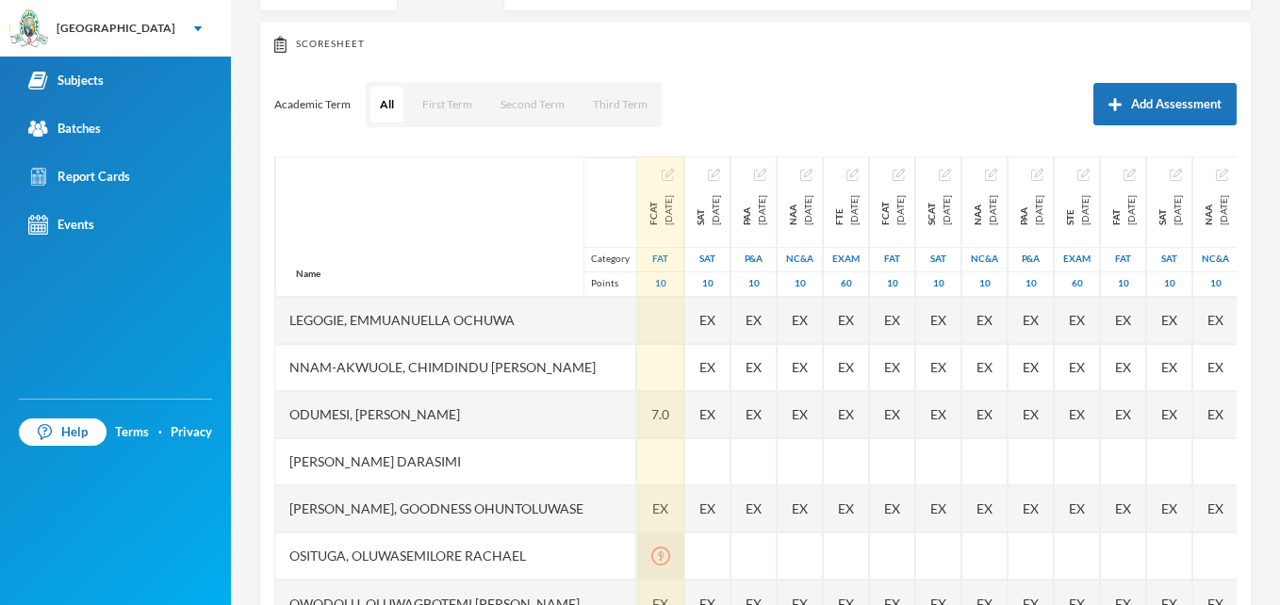
click at [659, 551] on icon "icon: exclamation-circle" at bounding box center [660, 555] width 2 height 9
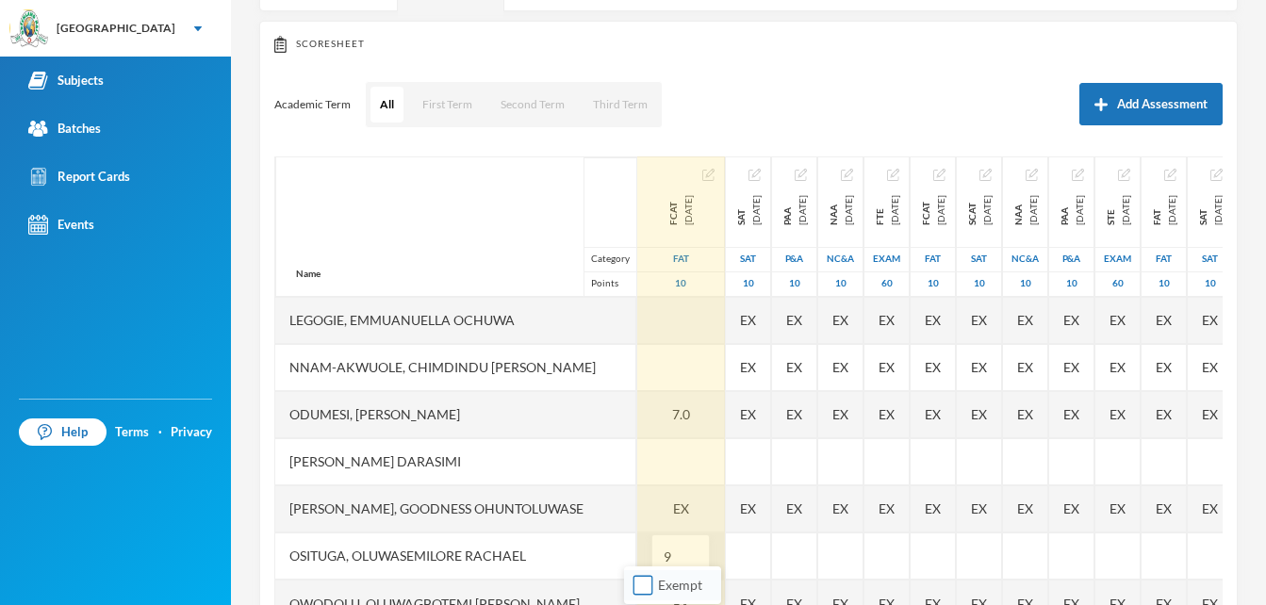
click at [647, 588] on input "Exempt" at bounding box center [643, 586] width 20 height 20
checkbox input "true"
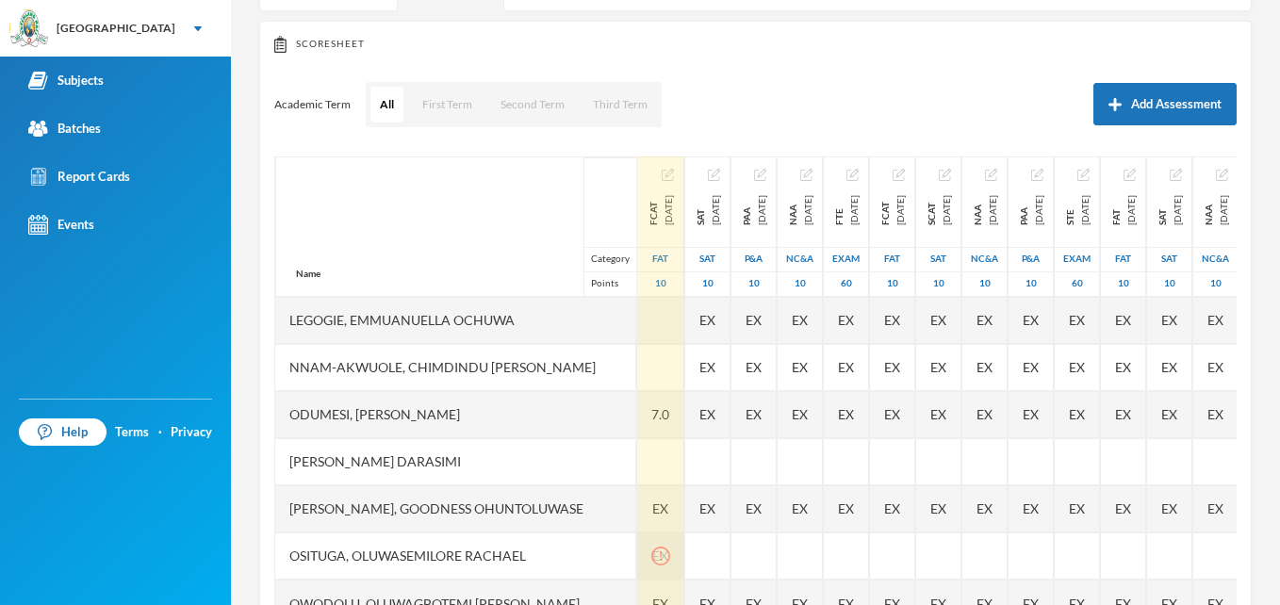
click at [651, 549] on icon "icon: exclamation-circle" at bounding box center [660, 556] width 19 height 19
click at [651, 547] on icon "icon: exclamation-circle" at bounding box center [660, 556] width 19 height 19
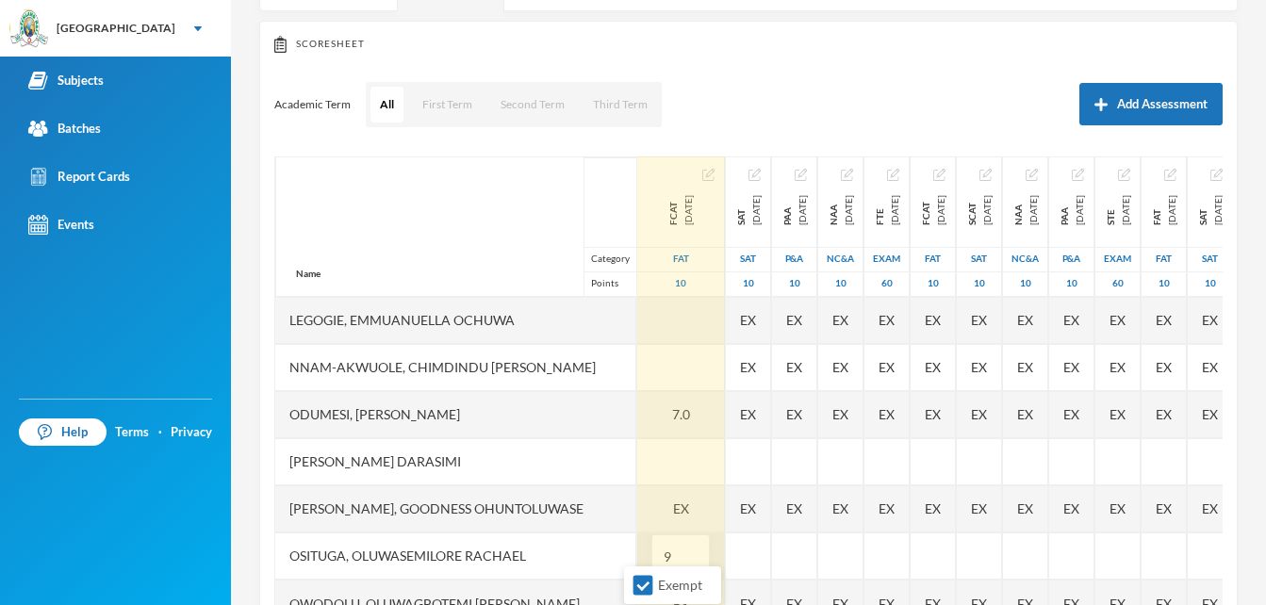
click at [662, 536] on input "9" at bounding box center [681, 556] width 38 height 42
click at [638, 587] on input "Exempt" at bounding box center [643, 586] width 20 height 20
checkbox input "false"
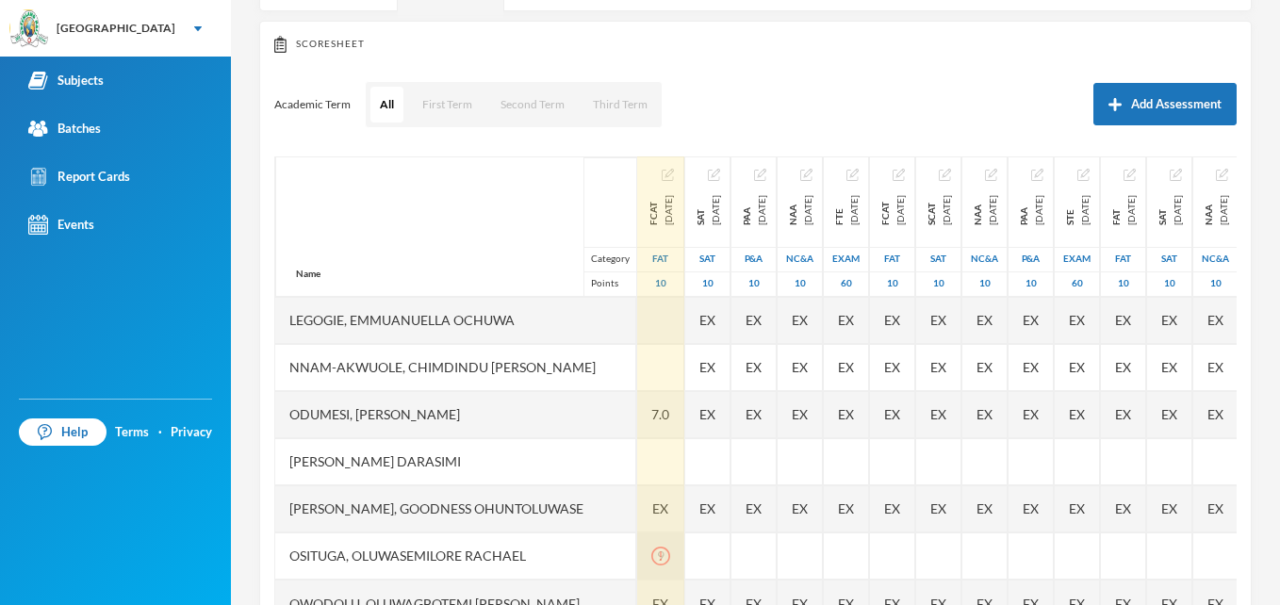
click at [651, 547] on icon "icon: exclamation-circle" at bounding box center [660, 556] width 19 height 19
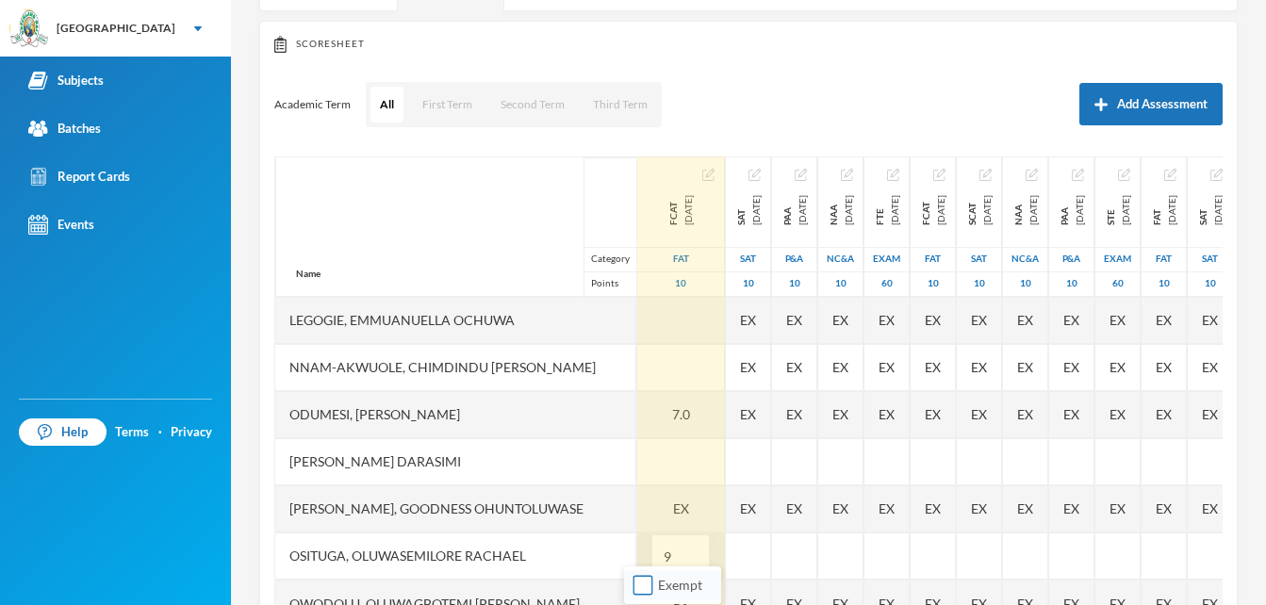
click at [638, 586] on input "Exempt" at bounding box center [643, 586] width 20 height 20
checkbox input "true"
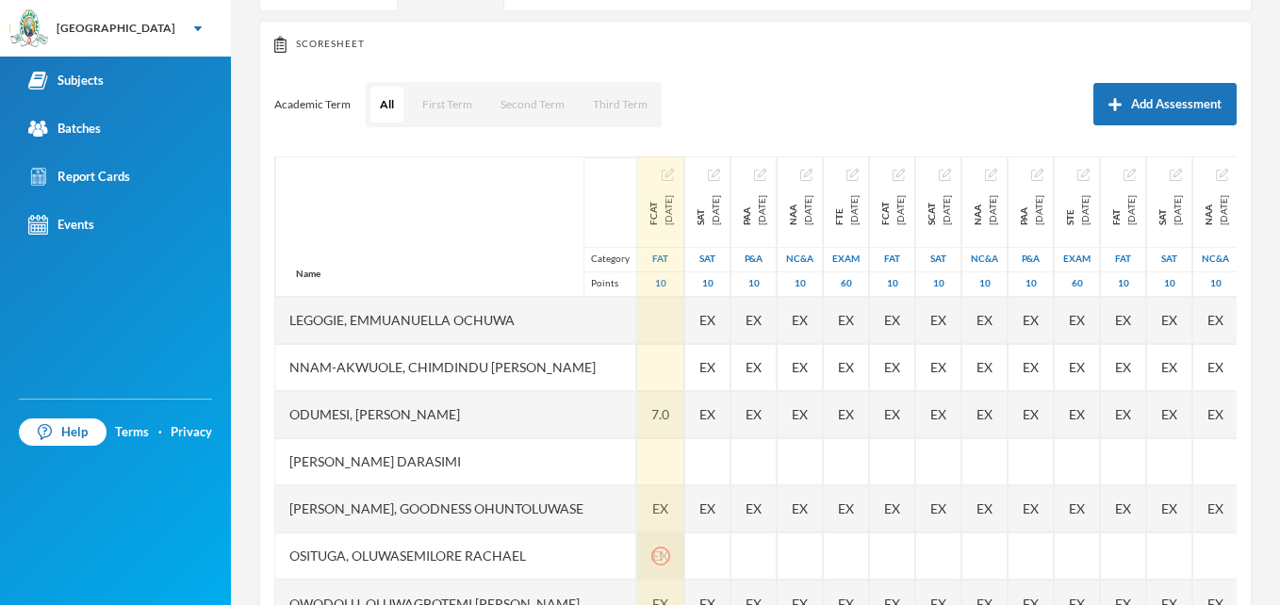
click at [651, 547] on icon "icon: exclamation-circle" at bounding box center [660, 556] width 19 height 19
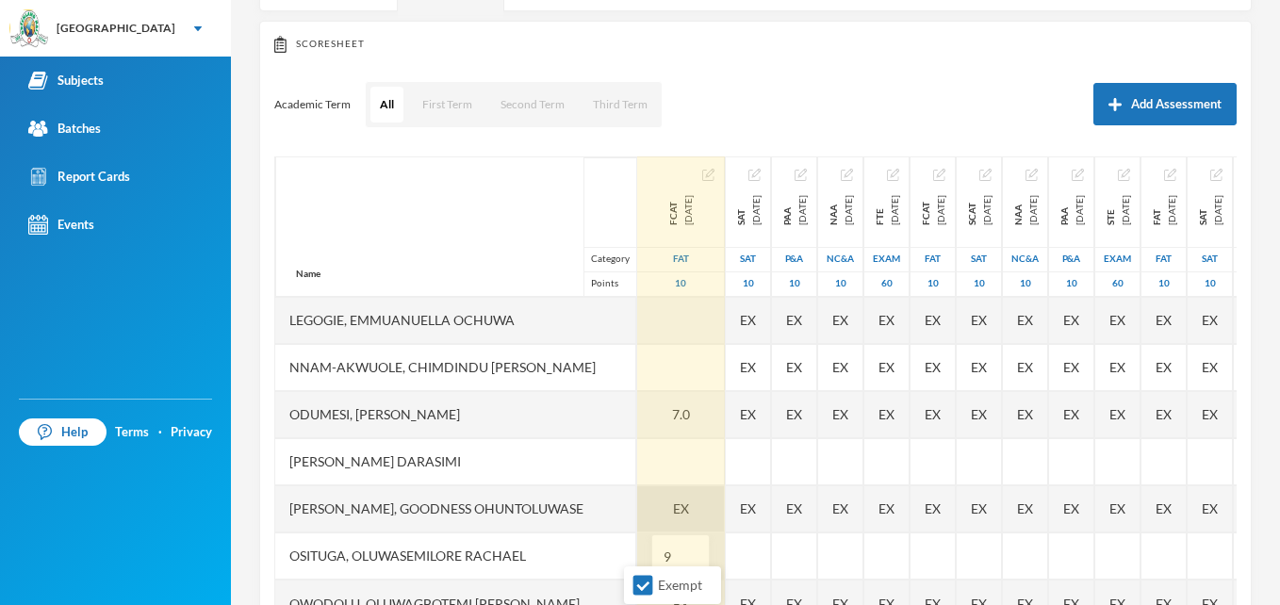
click at [654, 497] on div "EX" at bounding box center [681, 508] width 88 height 47
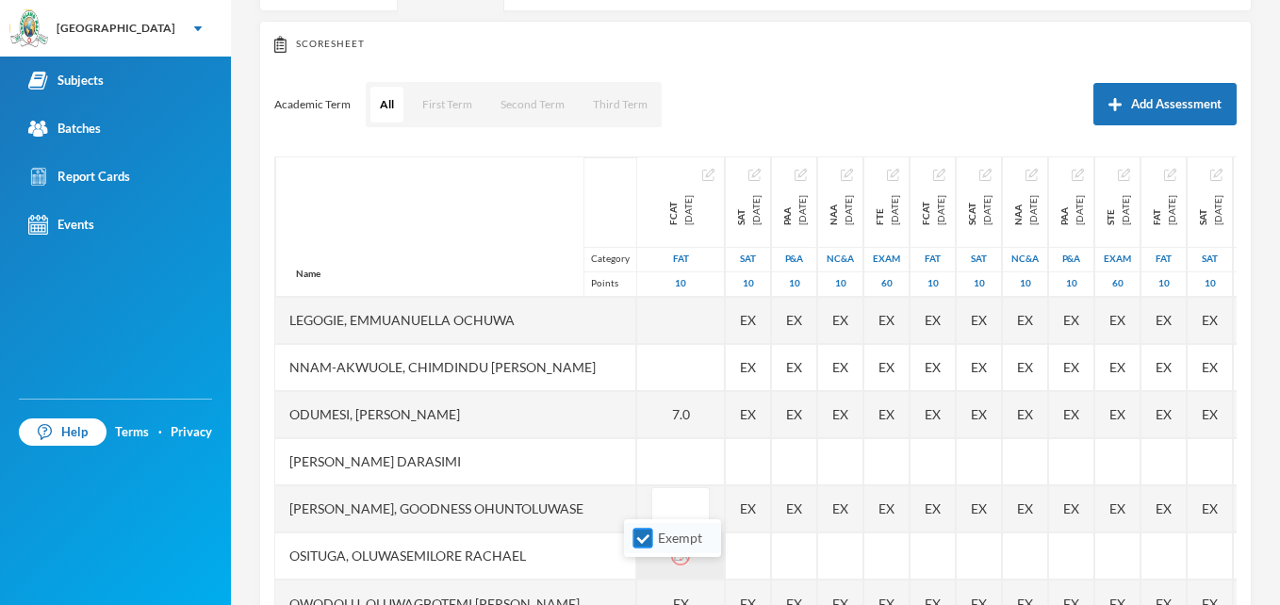
click at [646, 535] on input "Exempt" at bounding box center [643, 539] width 20 height 20
checkbox input "false"
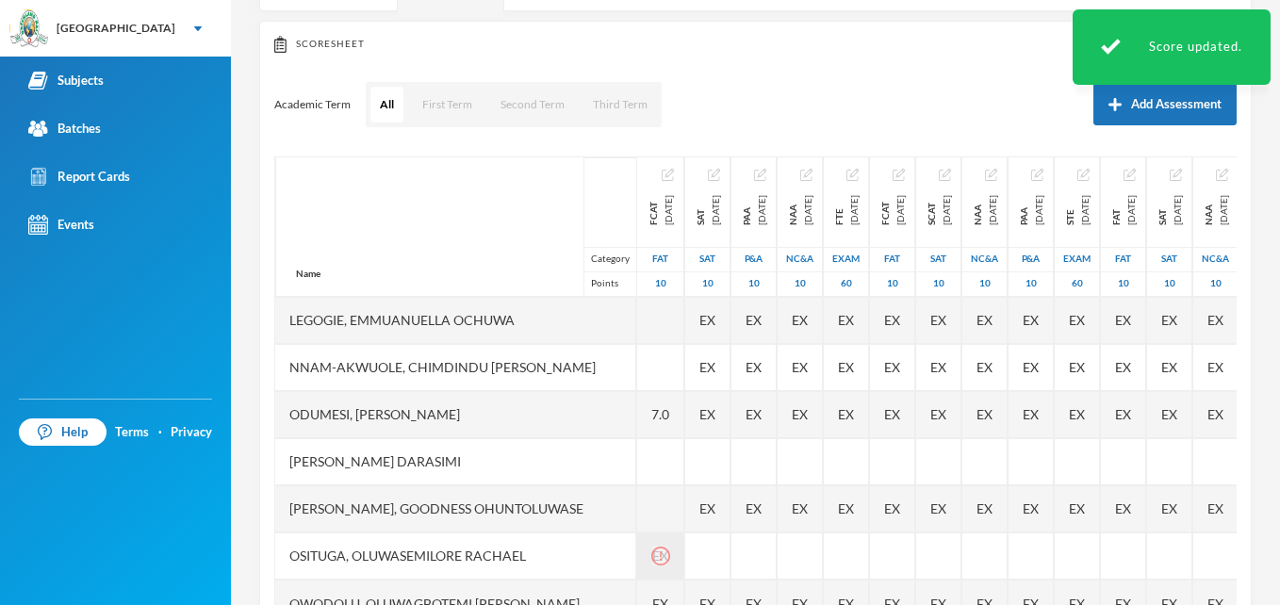
click at [651, 547] on icon "icon: exclamation-circle" at bounding box center [660, 556] width 19 height 19
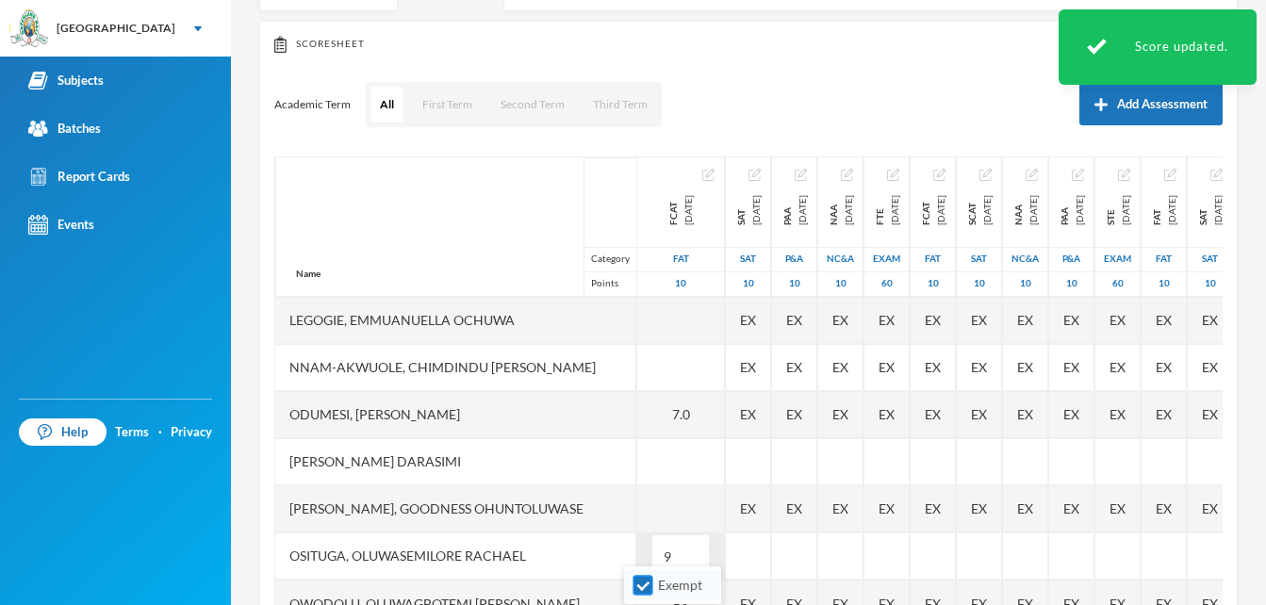
click at [639, 581] on input "Exempt" at bounding box center [643, 586] width 20 height 20
checkbox input "false"
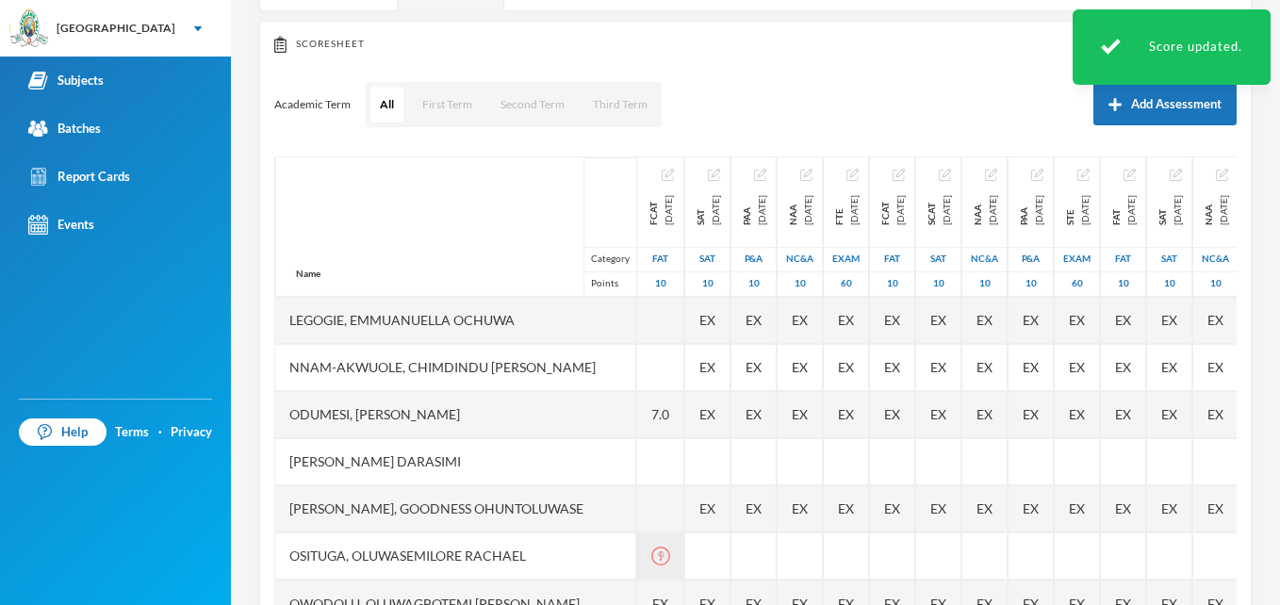
click at [654, 532] on div "9" at bounding box center [660, 555] width 47 height 47
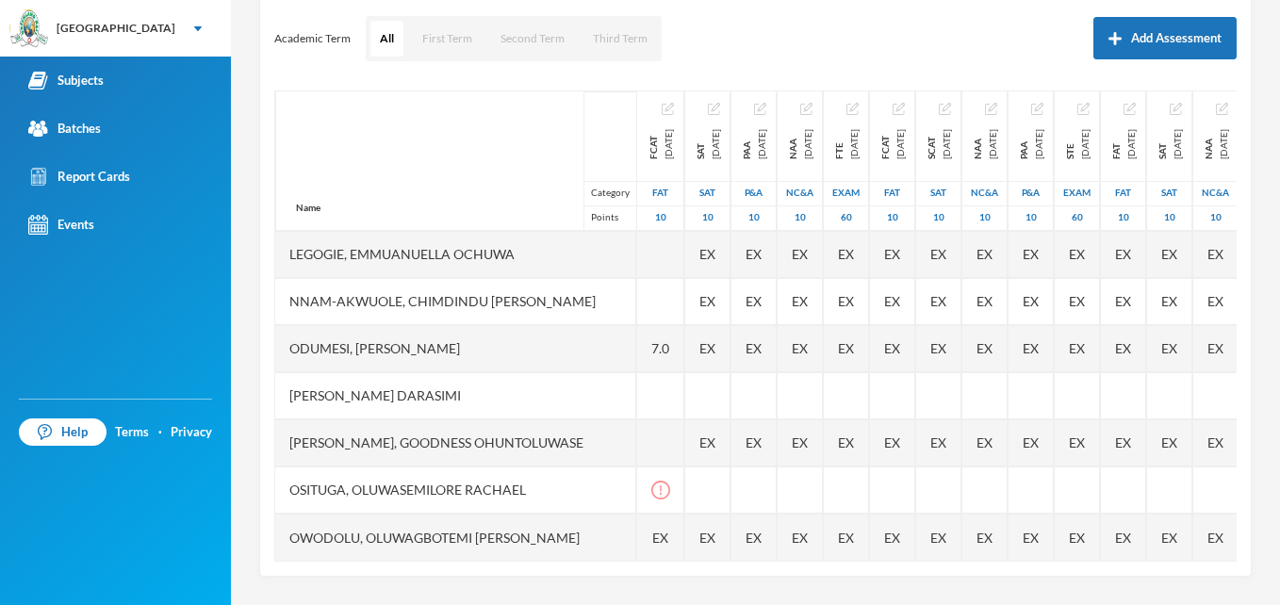
scroll to position [392, 0]
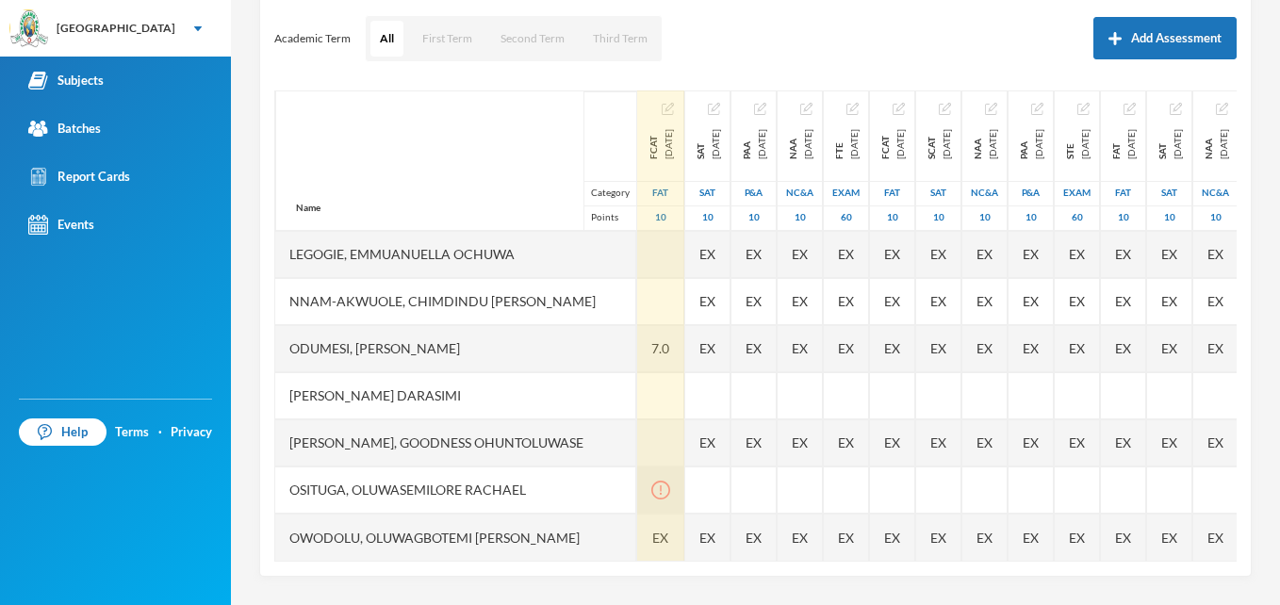
click at [651, 481] on icon "icon: exclamation-circle" at bounding box center [660, 490] width 19 height 19
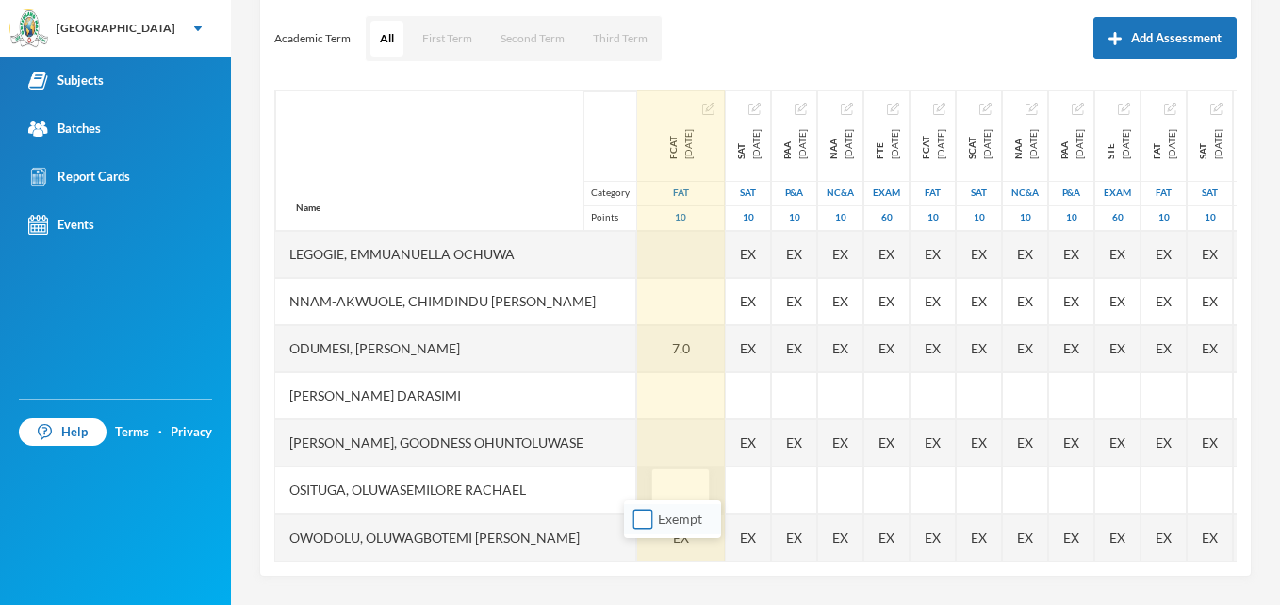
click at [644, 520] on input "Exempt" at bounding box center [643, 520] width 20 height 20
checkbox input "true"
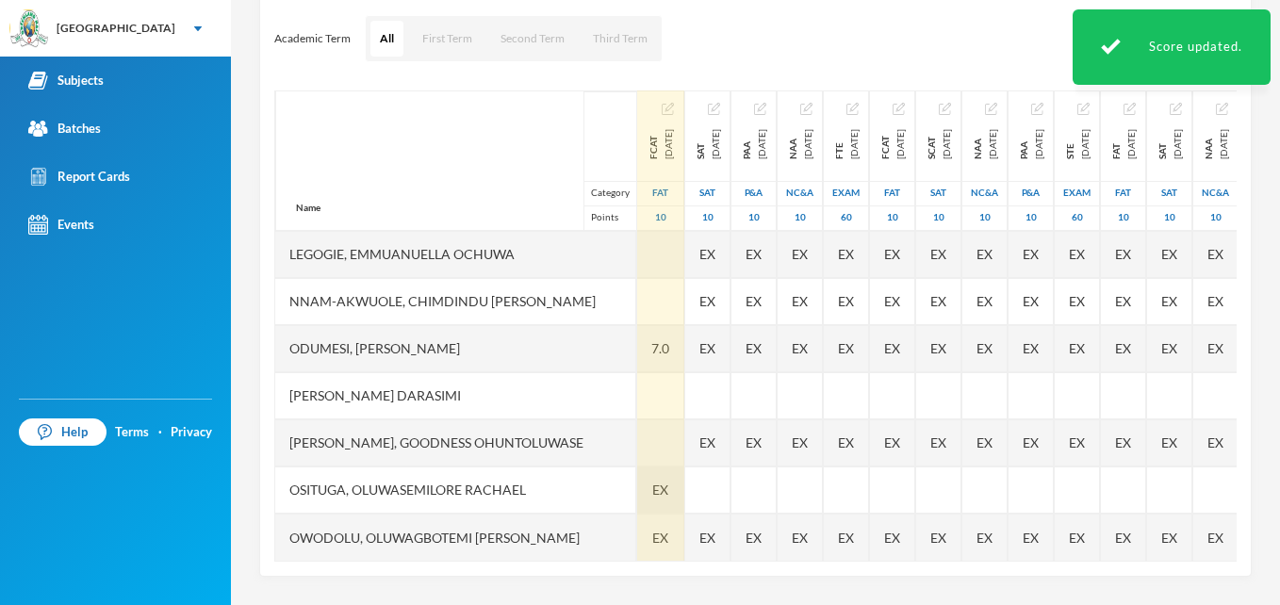
click at [652, 480] on span "EX" at bounding box center [660, 490] width 16 height 20
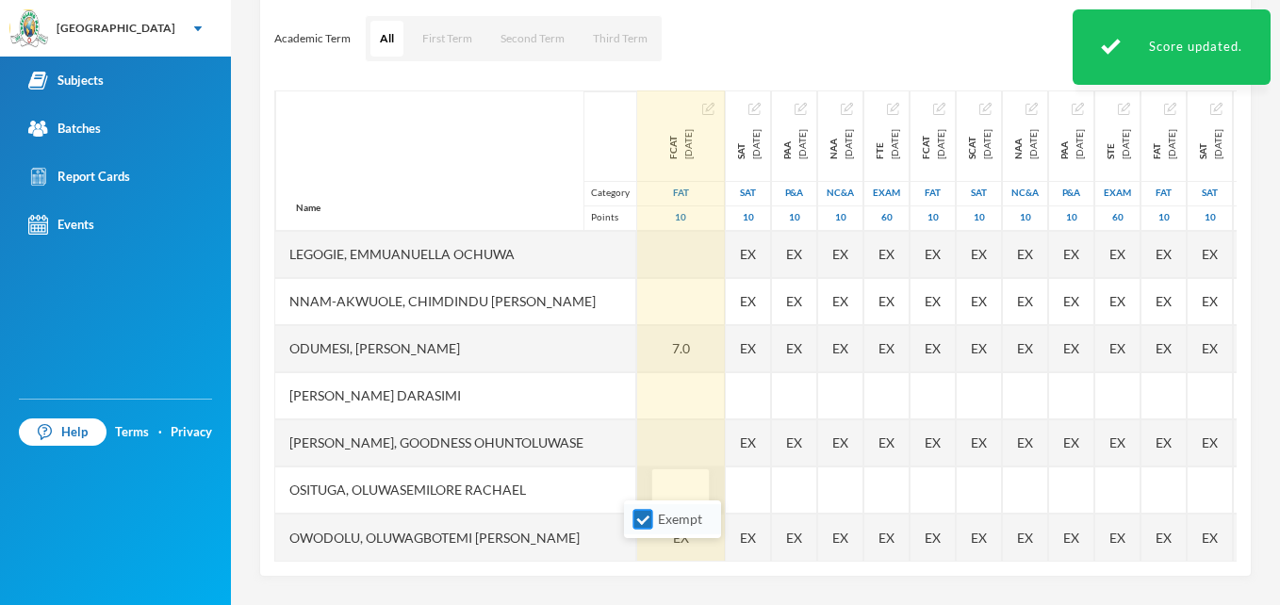
click at [642, 523] on input "Exempt" at bounding box center [643, 520] width 20 height 20
checkbox input "false"
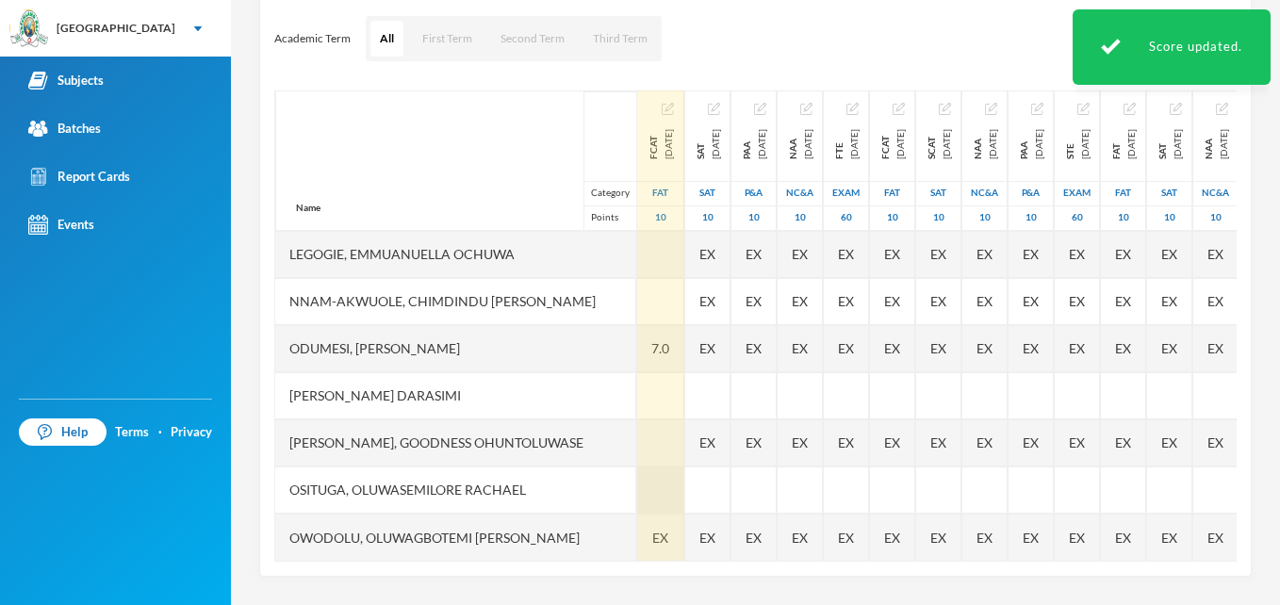
click at [649, 474] on div at bounding box center [660, 490] width 47 height 47
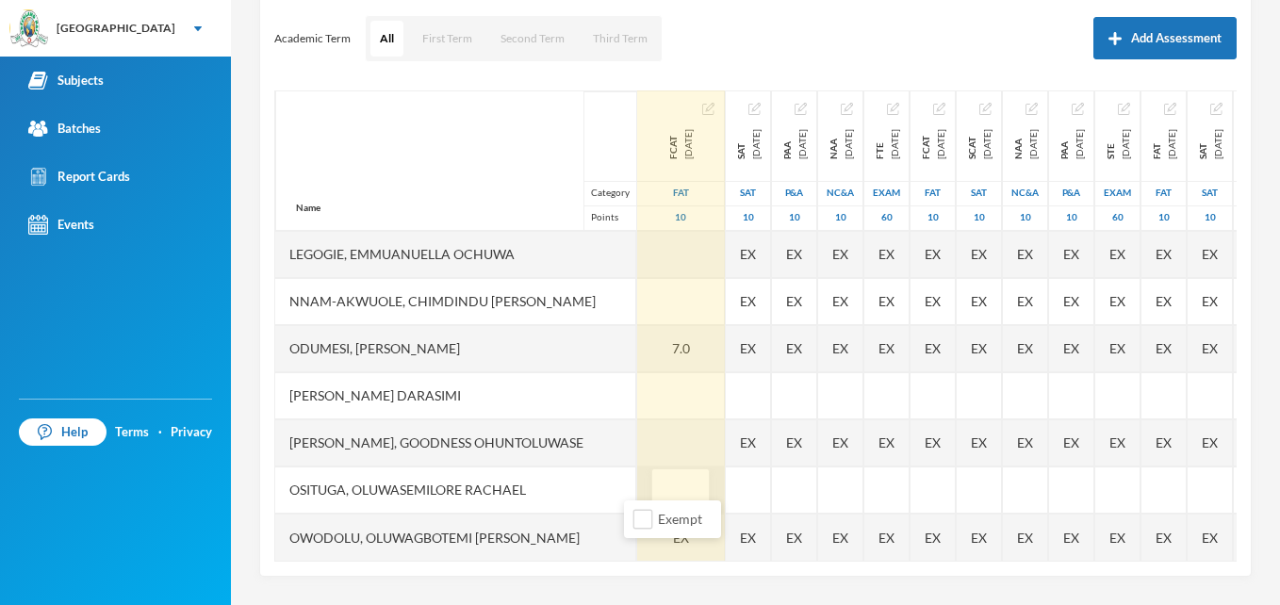
type input "9"
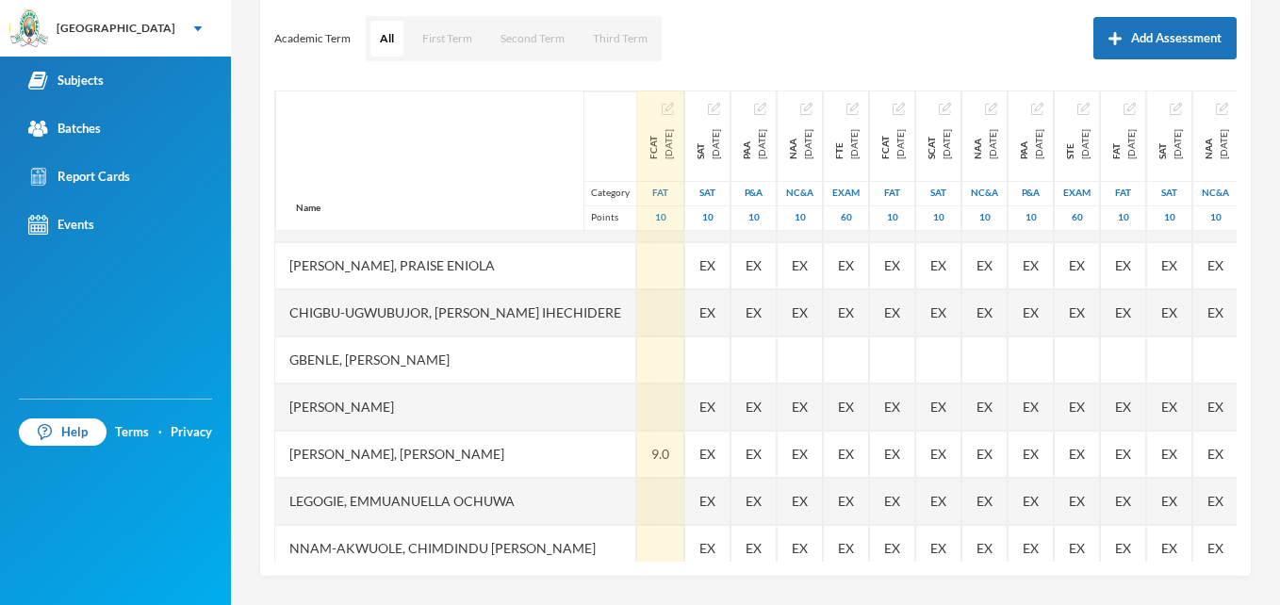
scroll to position [128, 0]
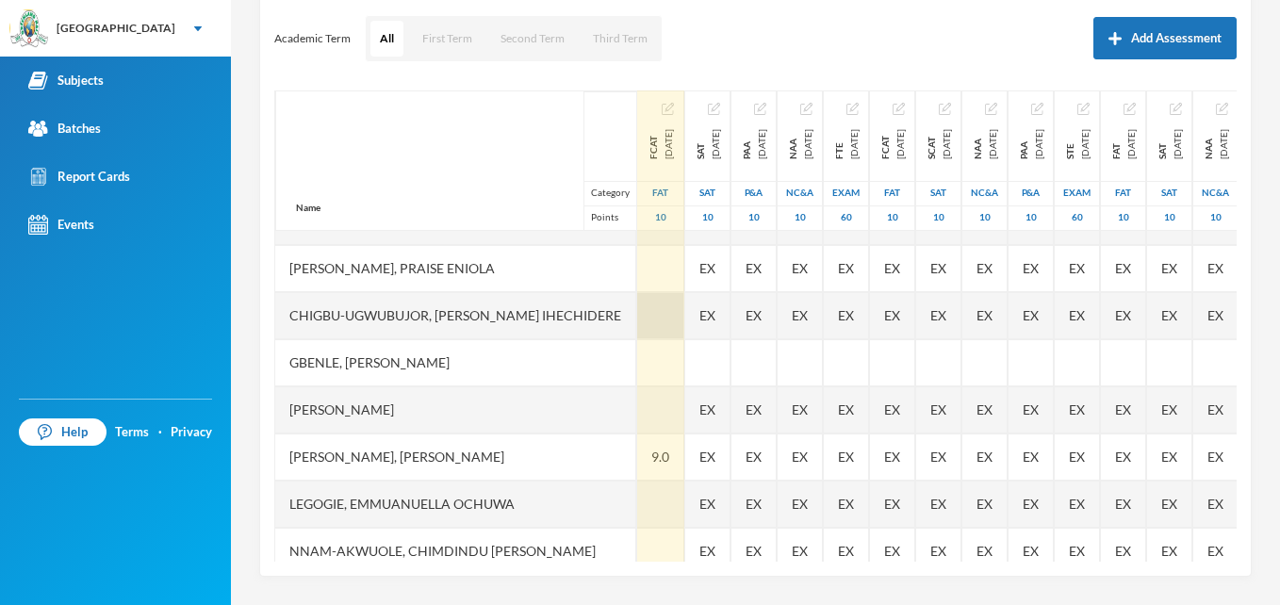
click at [647, 315] on div at bounding box center [660, 315] width 47 height 47
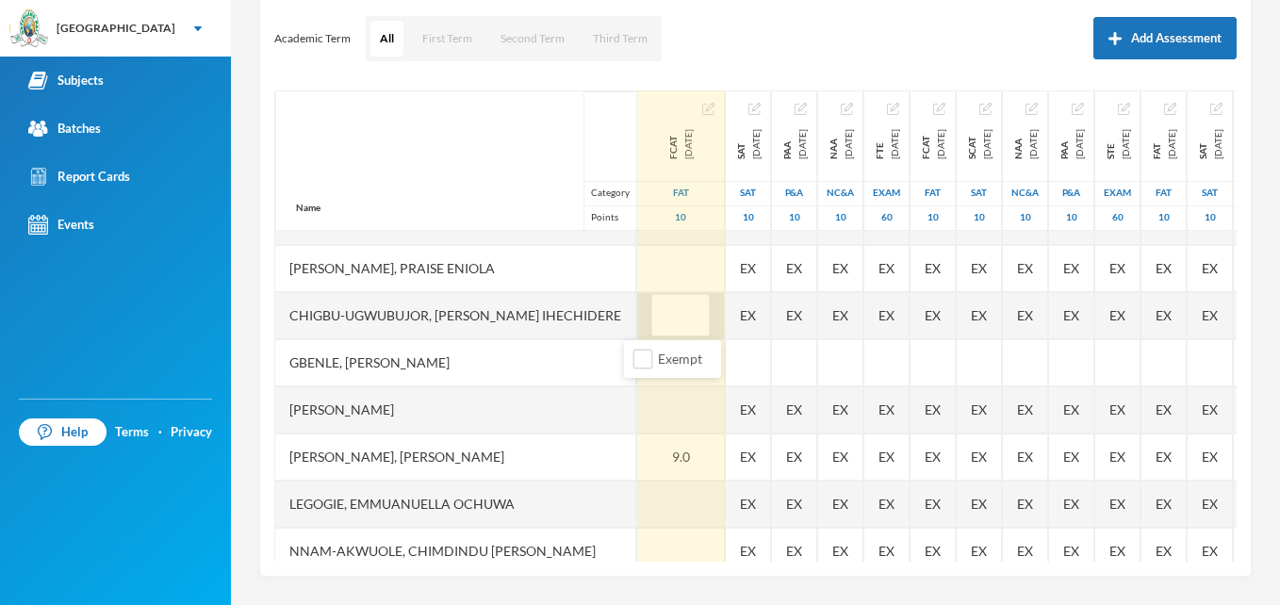
type input "7"
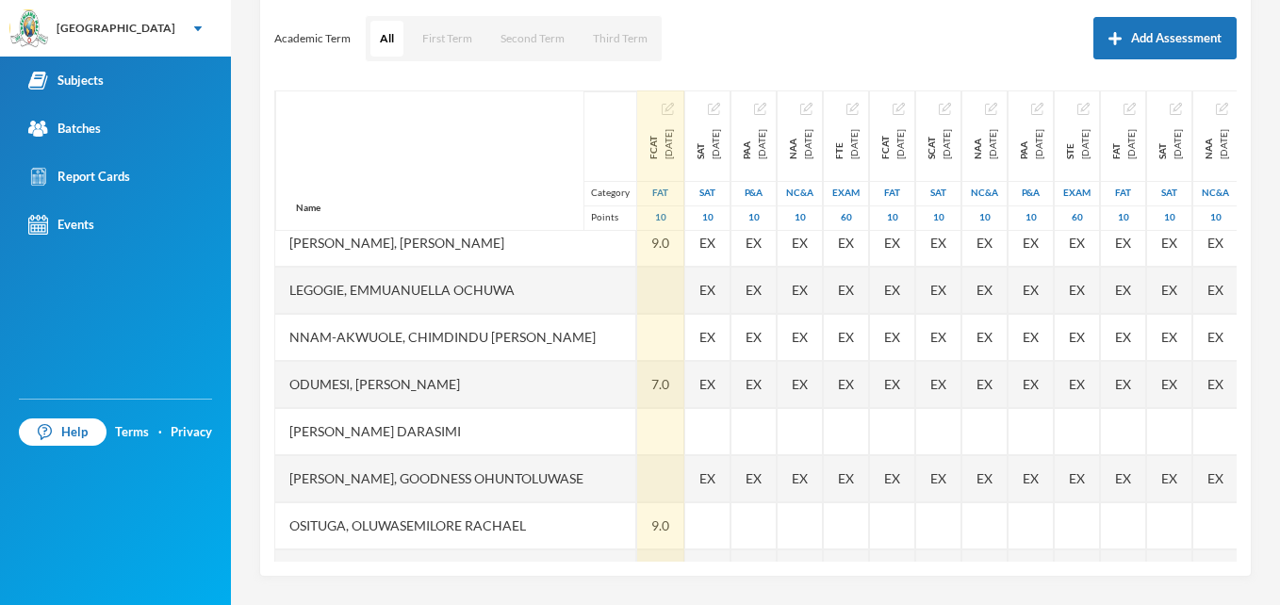
scroll to position [392, 0]
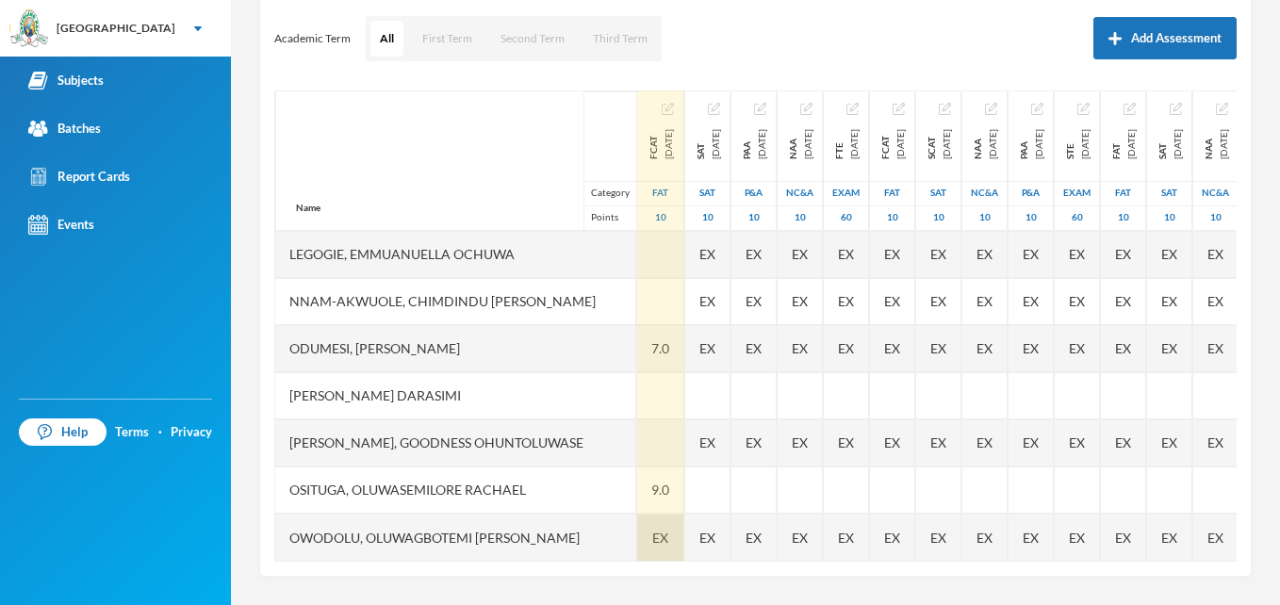
click at [652, 532] on span "EX" at bounding box center [660, 538] width 16 height 20
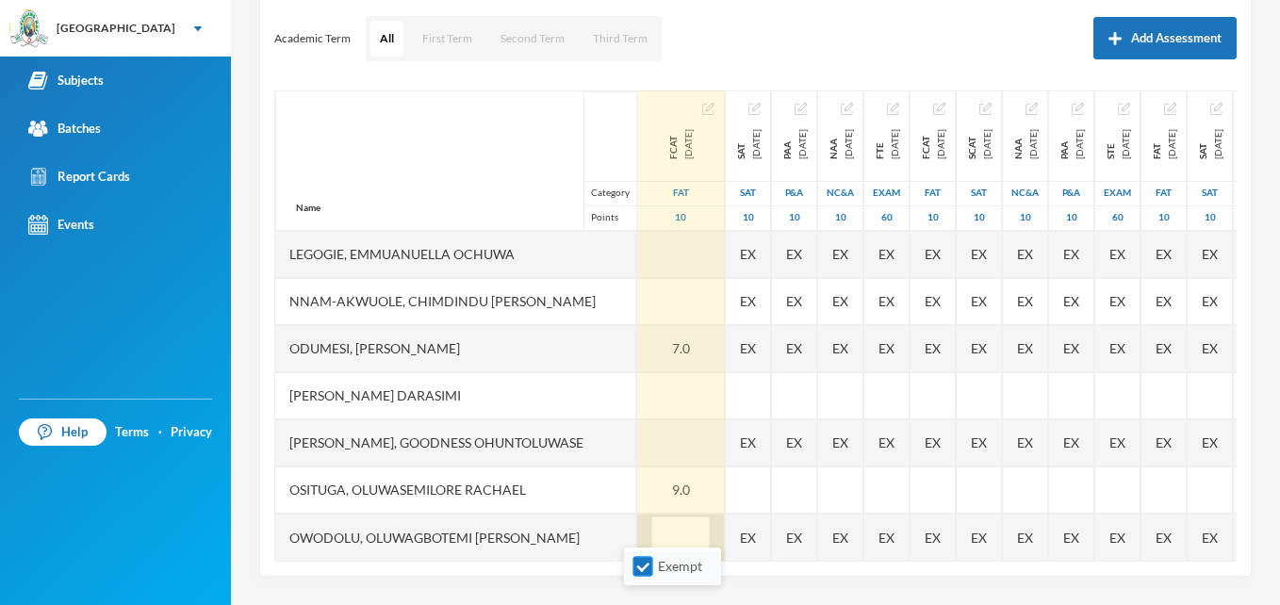
click at [642, 565] on input "Exempt" at bounding box center [643, 567] width 20 height 20
checkbox input "false"
click at [662, 528] on input "text" at bounding box center [681, 538] width 38 height 42
type input "9"
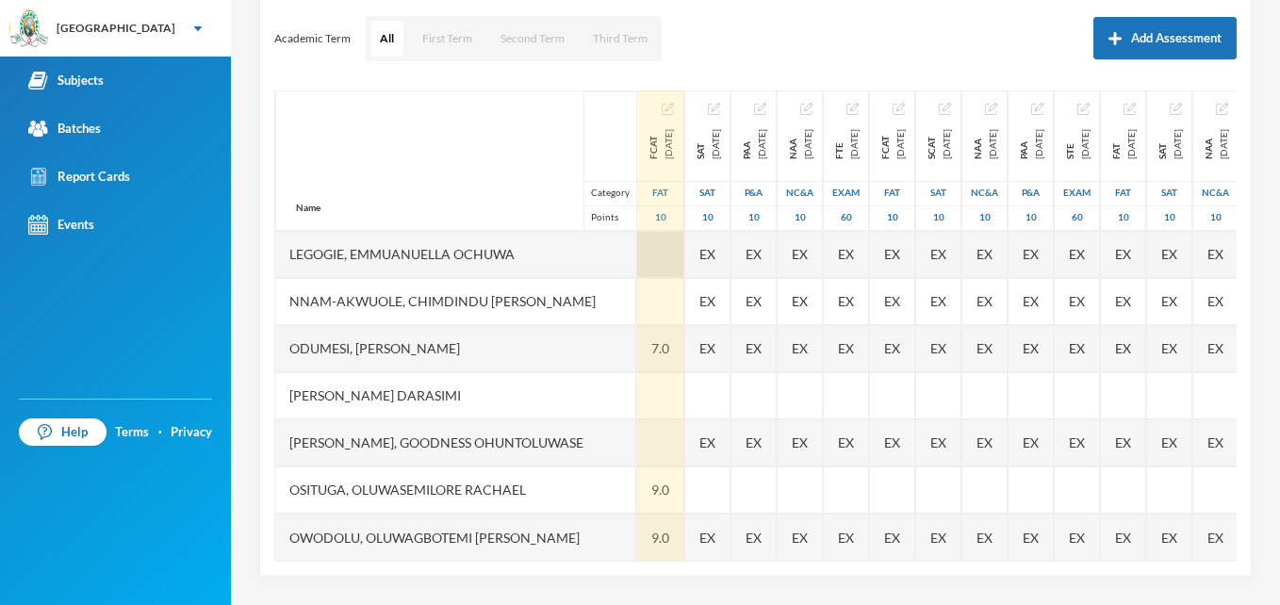
click at [647, 239] on div at bounding box center [660, 254] width 47 height 47
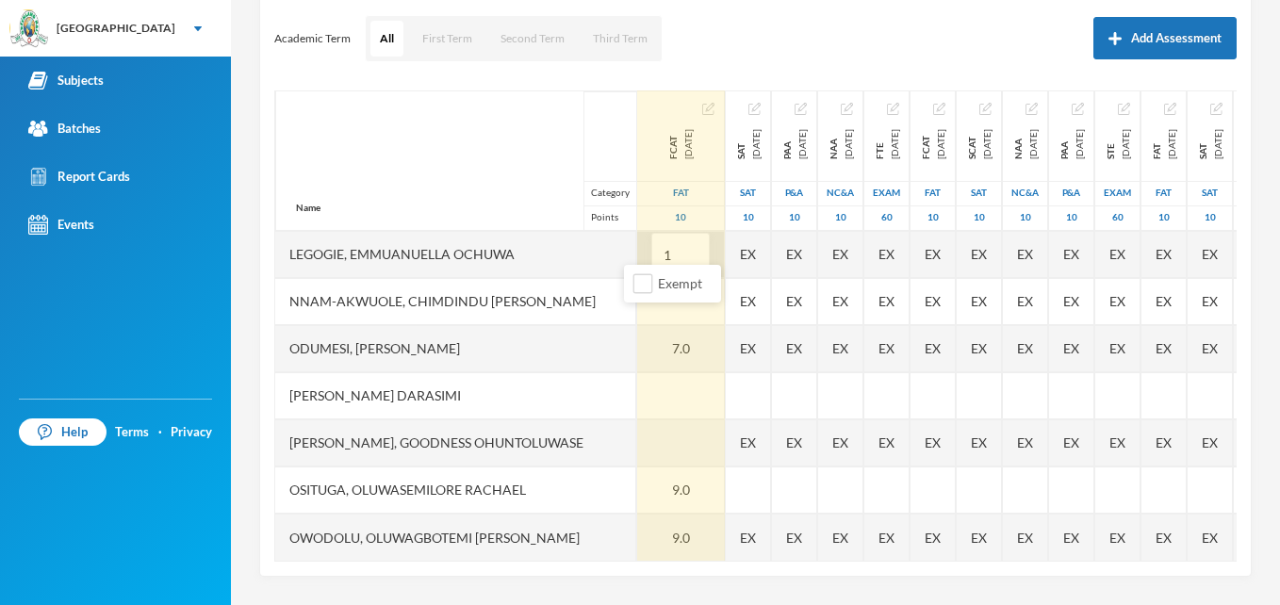
type input "10"
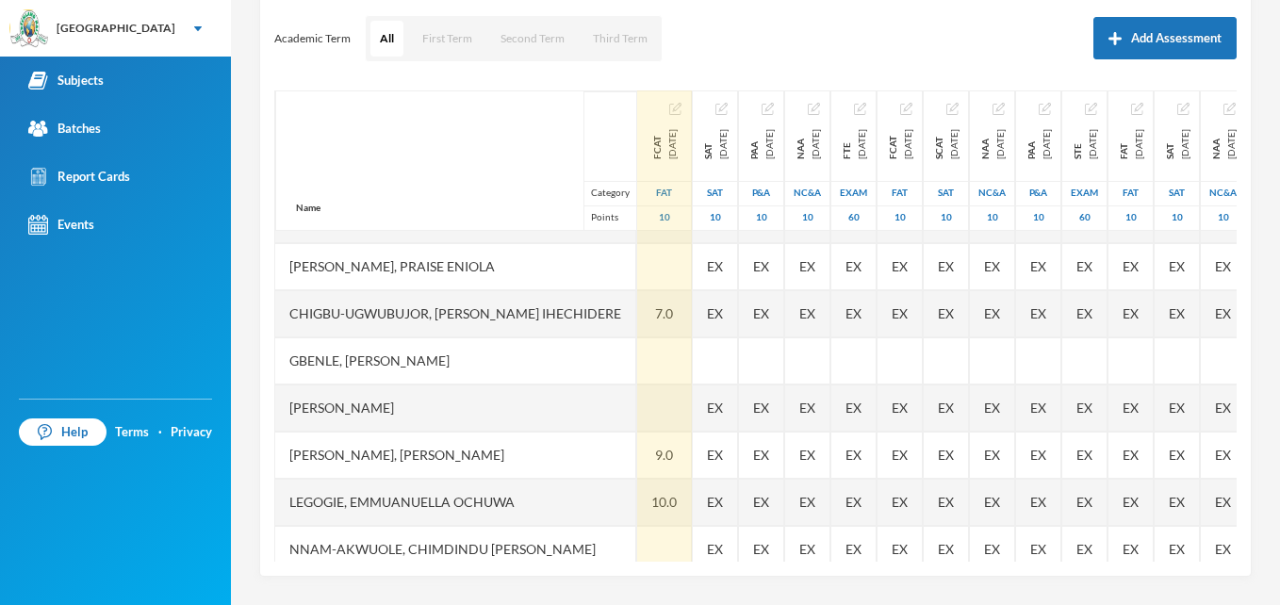
scroll to position [128, 0]
click at [640, 259] on div at bounding box center [664, 268] width 55 height 47
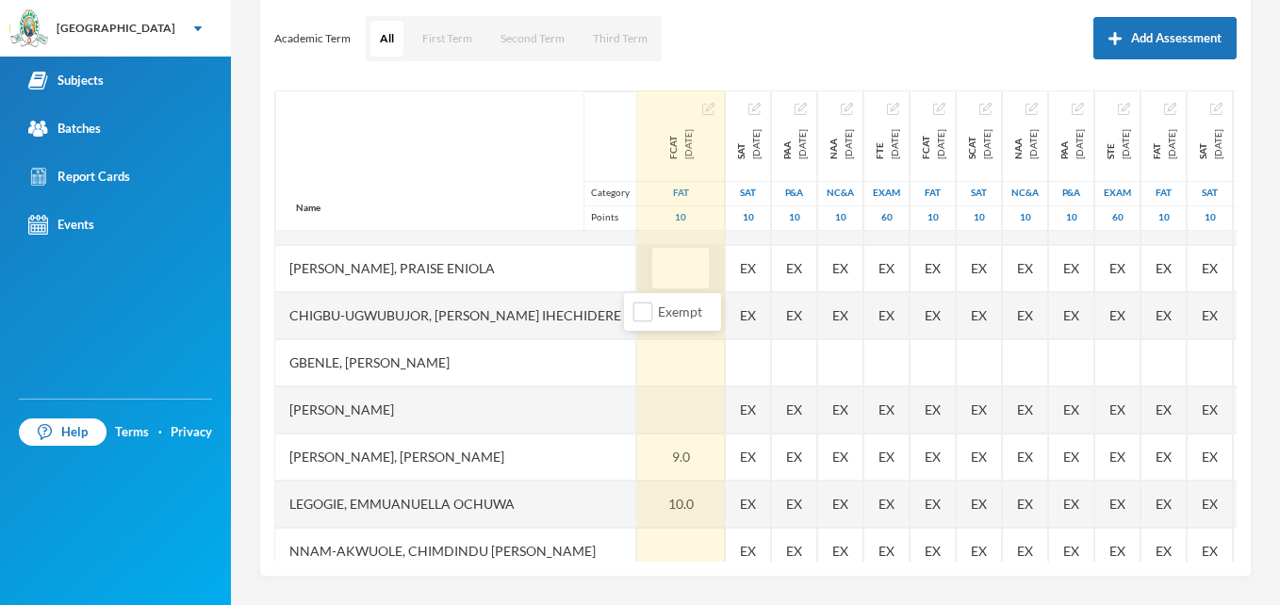
type input "8"
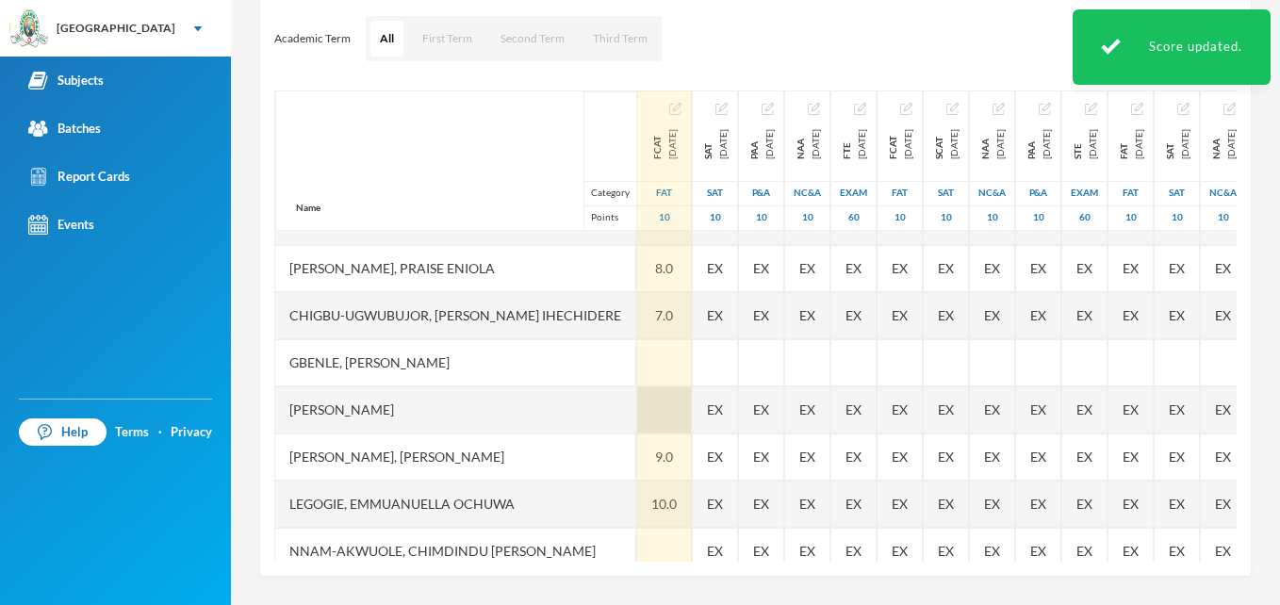
click at [647, 407] on div at bounding box center [664, 409] width 55 height 47
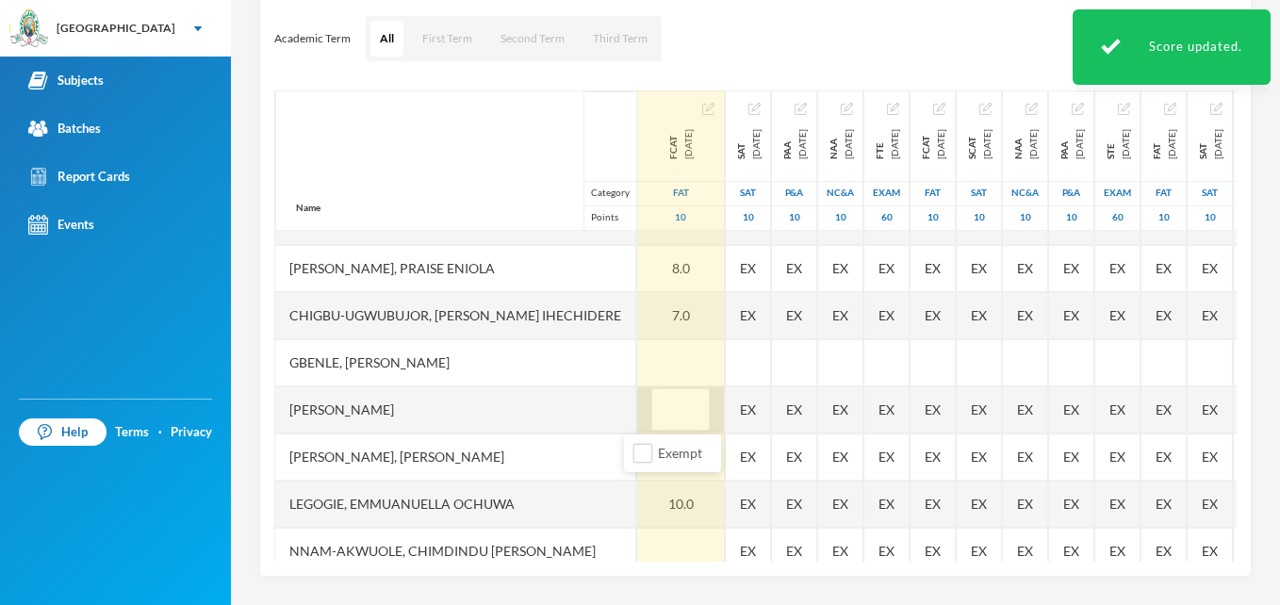
type input "9"
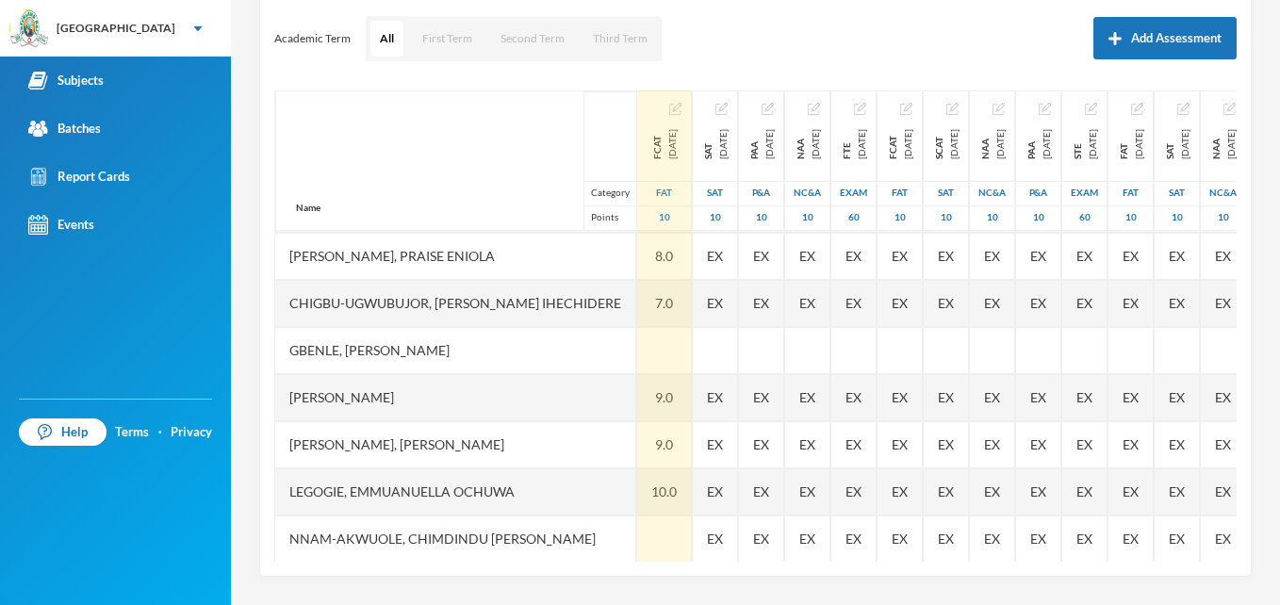
scroll to position [151, 0]
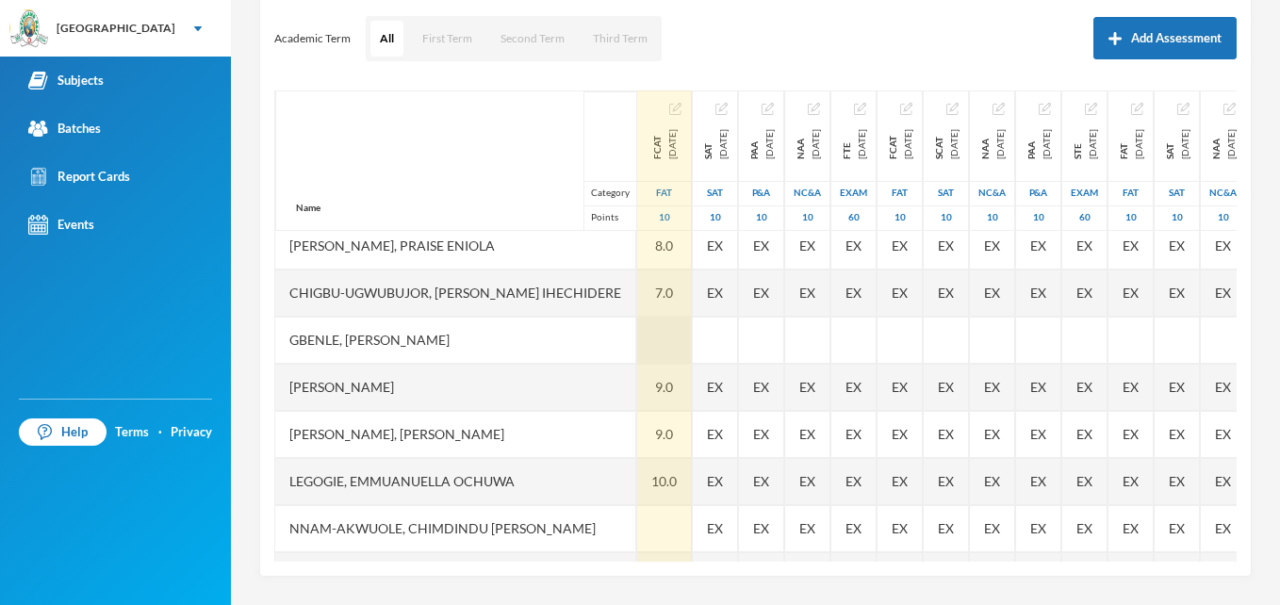
click at [641, 351] on div at bounding box center [664, 340] width 55 height 47
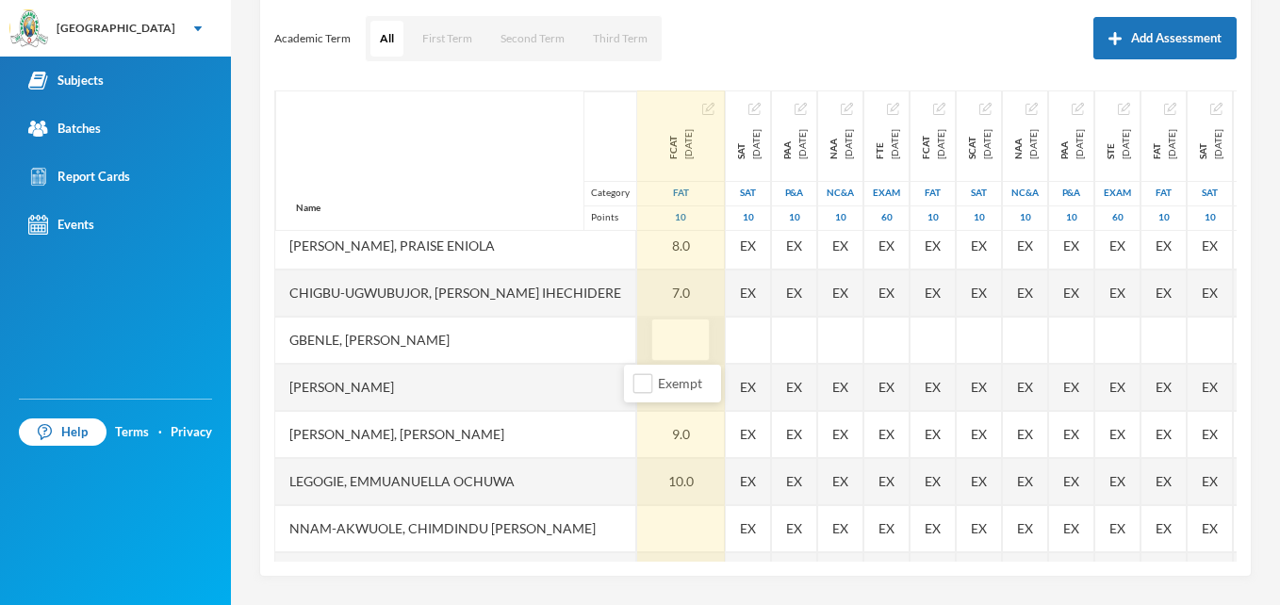
type input "9"
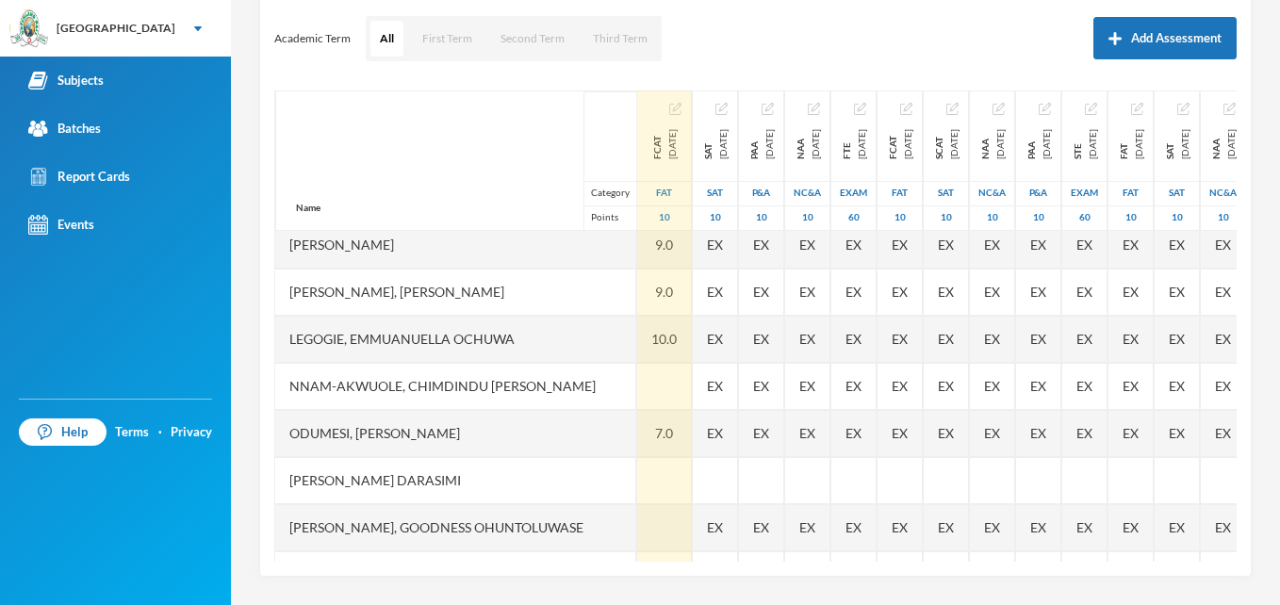
scroll to position [302, 0]
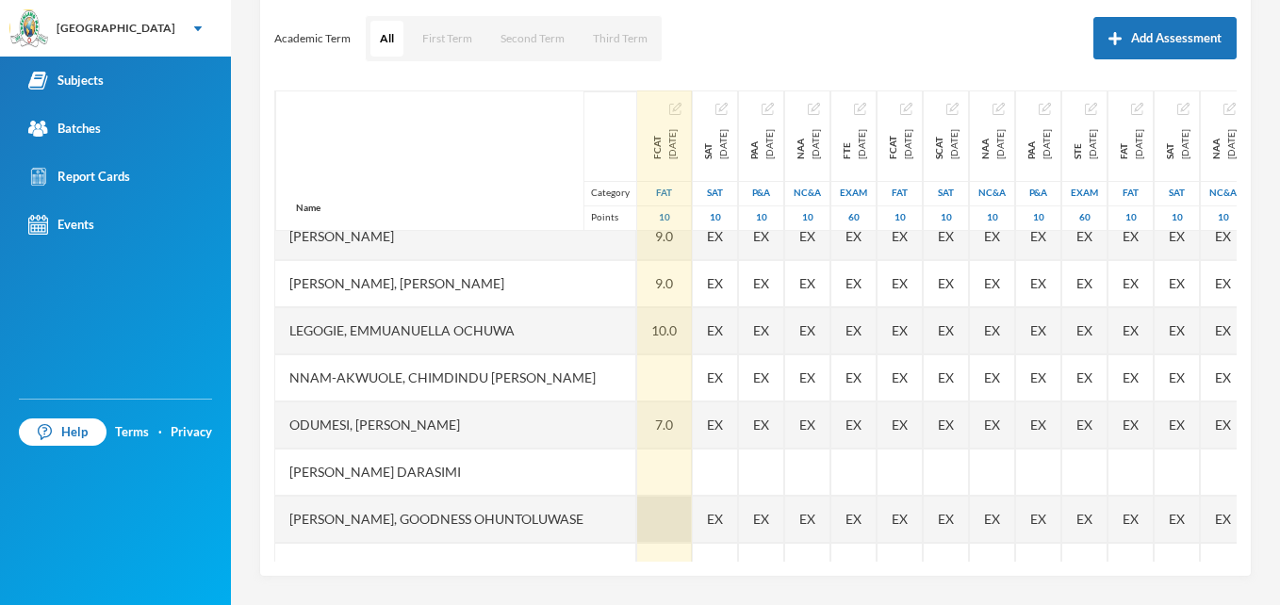
click at [653, 521] on div at bounding box center [664, 519] width 55 height 47
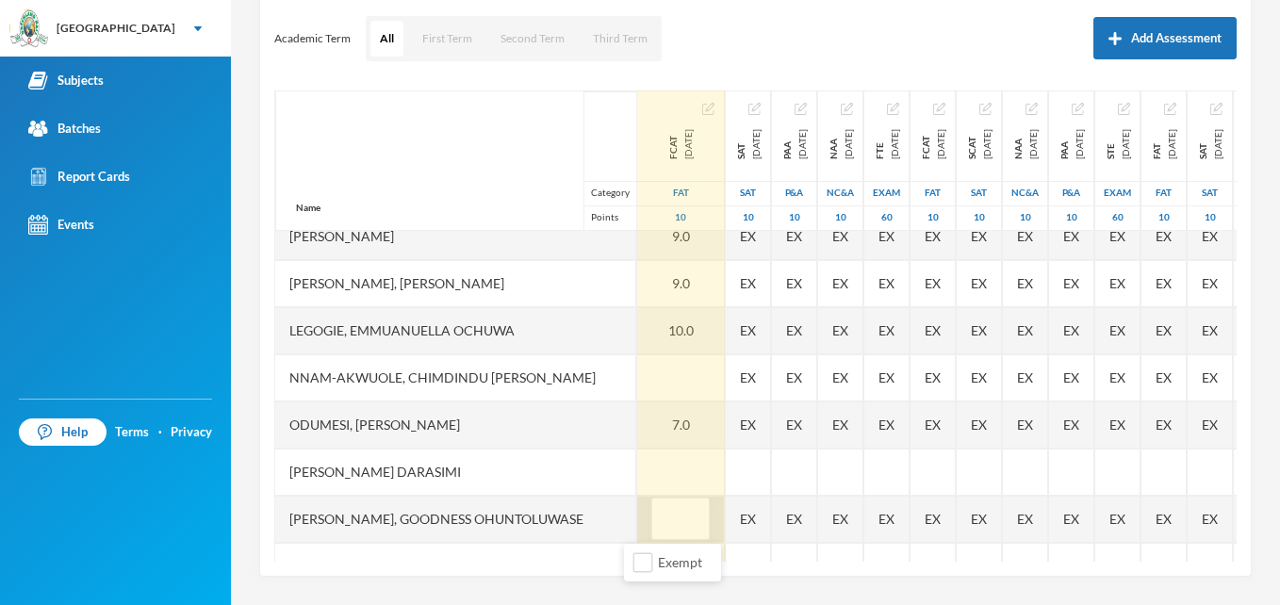
type input "8"
